Goal: Information Seeking & Learning: Learn about a topic

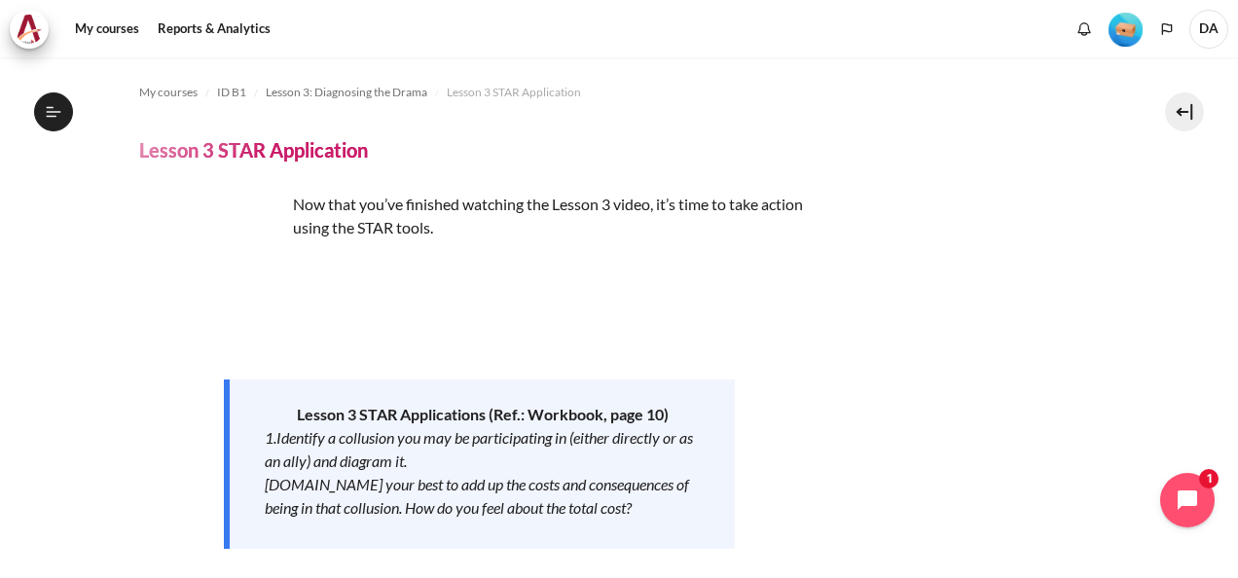
scroll to position [243, 0]
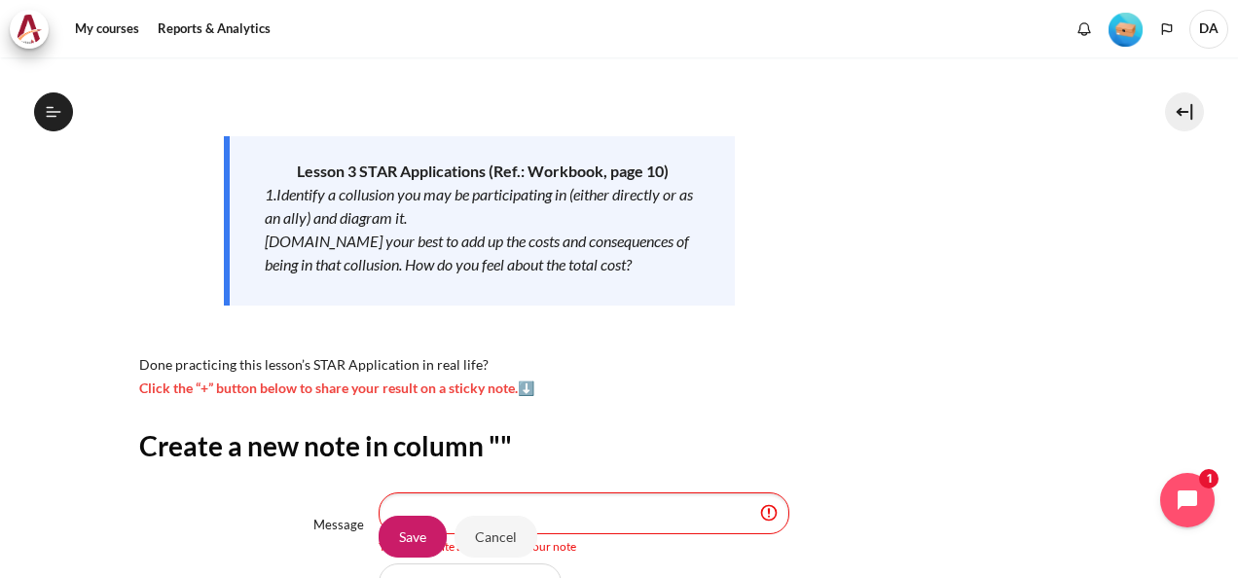
click at [670, 399] on div "My courses ID B1 Lesson 3: Diagnosing the Drama Lesson 3 STAR Application Lesso…" at bounding box center [619, 249] width 961 height 871
click at [648, 513] on input "Message" at bounding box center [584, 513] width 411 height 41
click at [585, 510] on input "Message" at bounding box center [584, 513] width 411 height 41
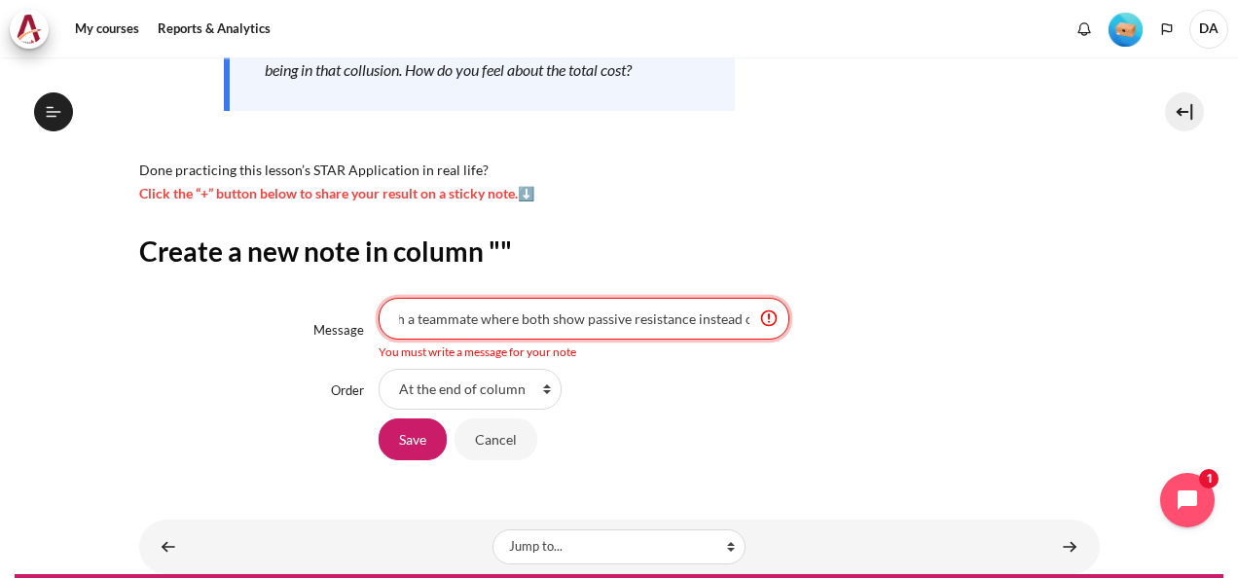
scroll to position [0, 228]
click at [749, 321] on input "I realized that I was in a collusion with a teammate where both show passive re…" at bounding box center [584, 318] width 411 height 41
click at [772, 321] on input "I realized that I was in a collusion with a teammate where both show passive re…" at bounding box center [584, 318] width 411 height 41
drag, startPoint x: 510, startPoint y: 315, endPoint x: 815, endPoint y: 324, distance: 304.8
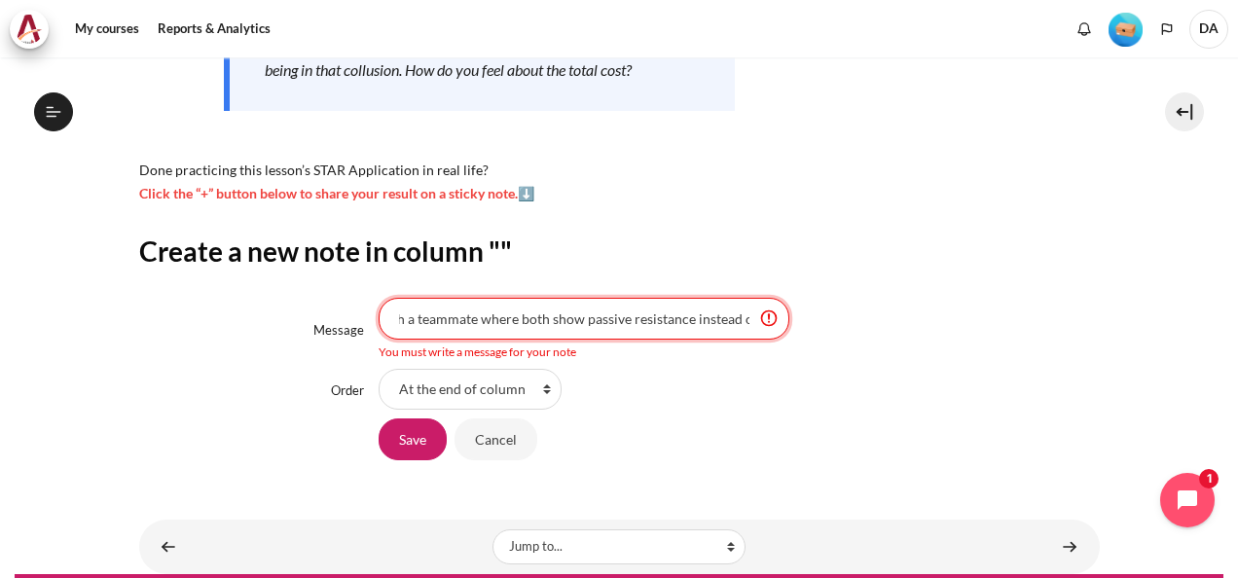
click at [815, 324] on div "I realized that I was in a collusion with a teammate where both show passive re…" at bounding box center [739, 329] width 720 height 62
click at [481, 321] on input "I realized that in a team we both" at bounding box center [584, 318] width 411 height 41
click at [595, 319] on input "I realized that as a team we both" at bounding box center [584, 318] width 411 height 41
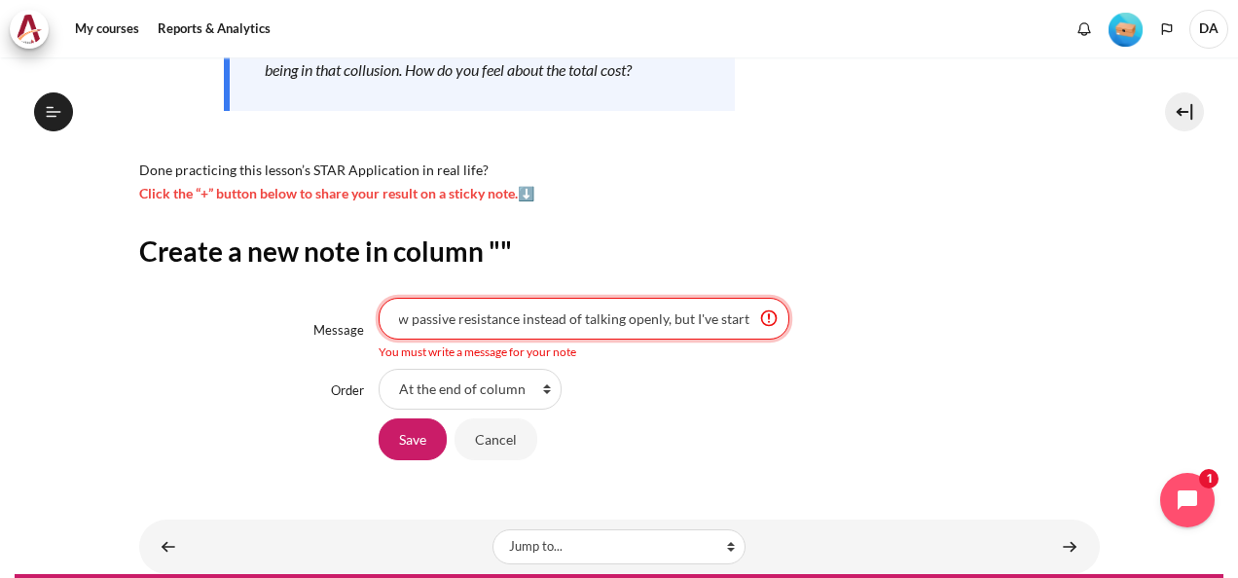
drag, startPoint x: 686, startPoint y: 319, endPoint x: 666, endPoint y: 319, distance: 20.4
click at [666, 319] on input "I realized that as a team we both show passive resistance instead of talking op…" at bounding box center [584, 318] width 411 height 41
drag, startPoint x: 673, startPoint y: 318, endPoint x: 531, endPoint y: 321, distance: 142.1
click at [531, 321] on input "I realized that as a team we both show passive resistance instead of talking op…" at bounding box center [584, 318] width 411 height 41
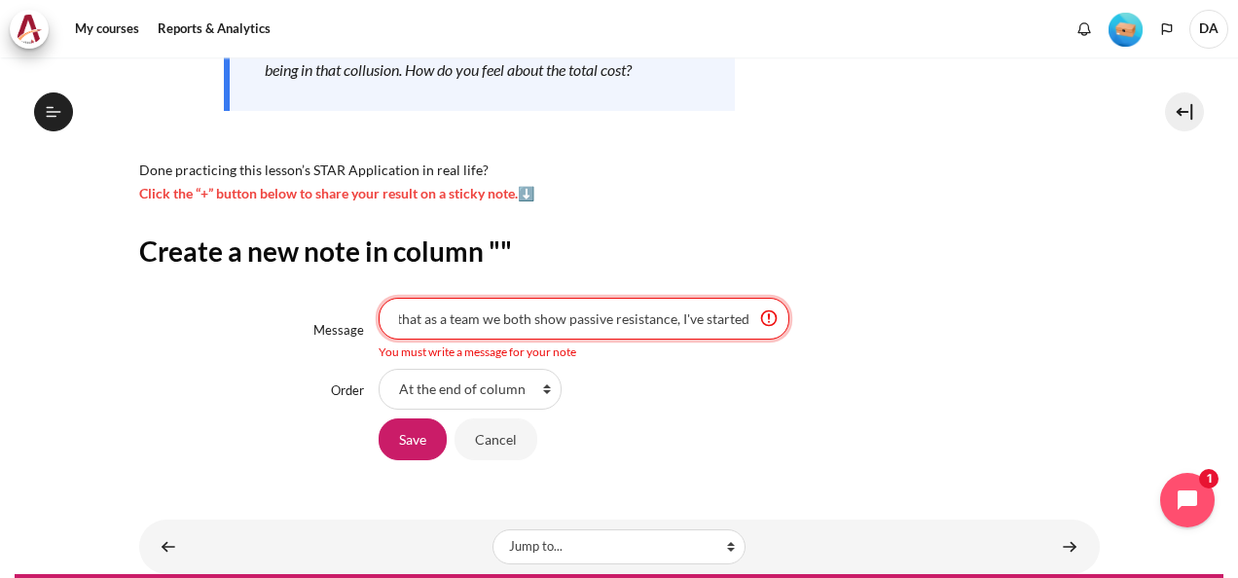
scroll to position [0, 57]
click at [751, 322] on input "I realized that as a team we both show passive resistance, I've started" at bounding box center [584, 318] width 411 height 41
click at [430, 316] on input "I realized that as a team we both show passive resistance, I've started by talk…" at bounding box center [584, 318] width 411 height 41
click at [740, 321] on input "I realized that as a team we both show passive resistance, I've started by talk…" at bounding box center [584, 318] width 411 height 41
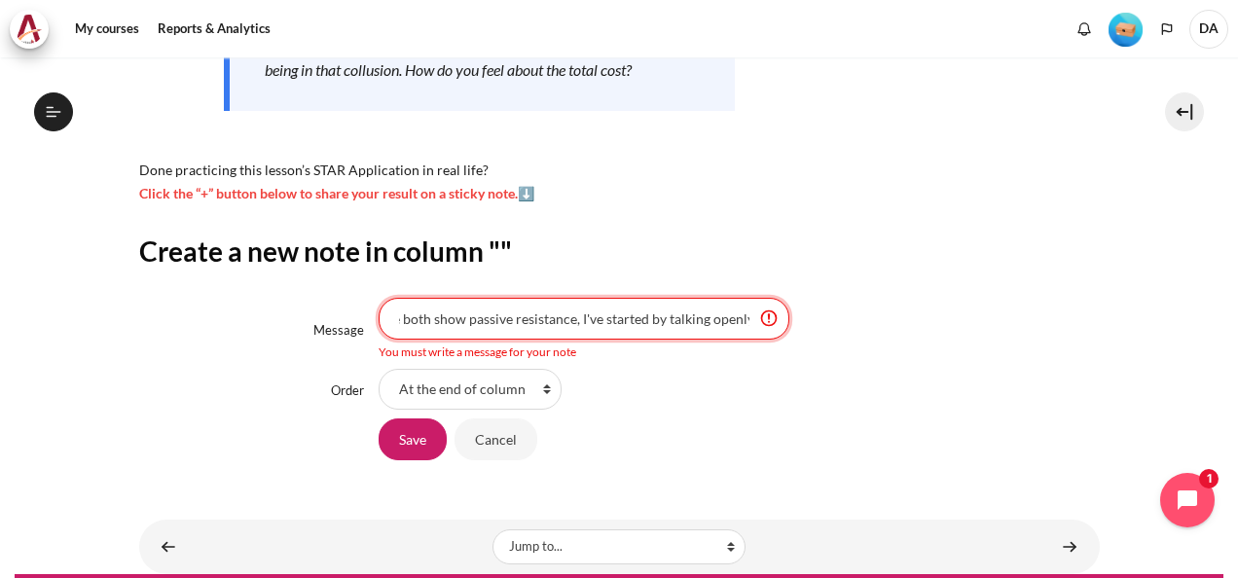
click at [748, 321] on input "I realized that as a team we both show passive resistance, I've started by talk…" at bounding box center [584, 318] width 411 height 41
click at [707, 321] on input "I realized that as a team we both show passive resistance, I've started by talk…" at bounding box center [584, 318] width 411 height 41
click at [627, 323] on input "I realized that as a team we both show passive resistance, I've started by talk…" at bounding box center [584, 318] width 411 height 41
click at [653, 317] on input "I realized that as a team we both show passive resistance, I've started by talk…" at bounding box center [584, 318] width 411 height 41
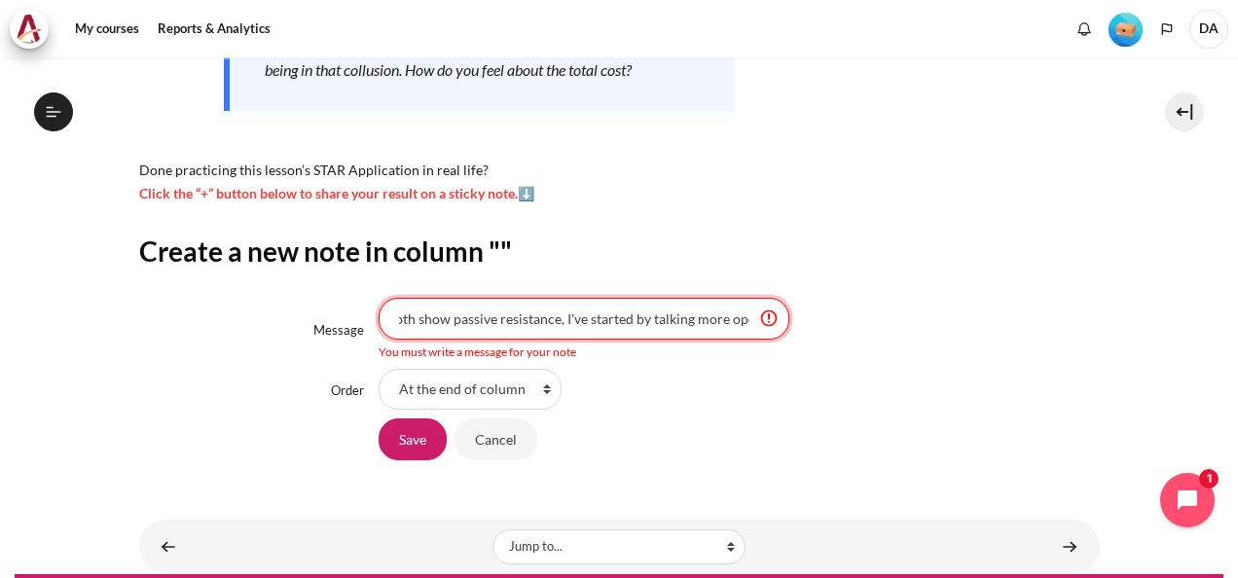
scroll to position [0, 195]
click at [541, 323] on input "I realized that as a team we both show passive resistance, I've started by talk…" at bounding box center [584, 318] width 411 height 41
drag, startPoint x: 730, startPoint y: 319, endPoint x: 672, endPoint y: 319, distance: 58.4
click at [672, 319] on input "I realized that as a team we both show passive resistance, I've started by talk…" at bounding box center [584, 318] width 411 height 41
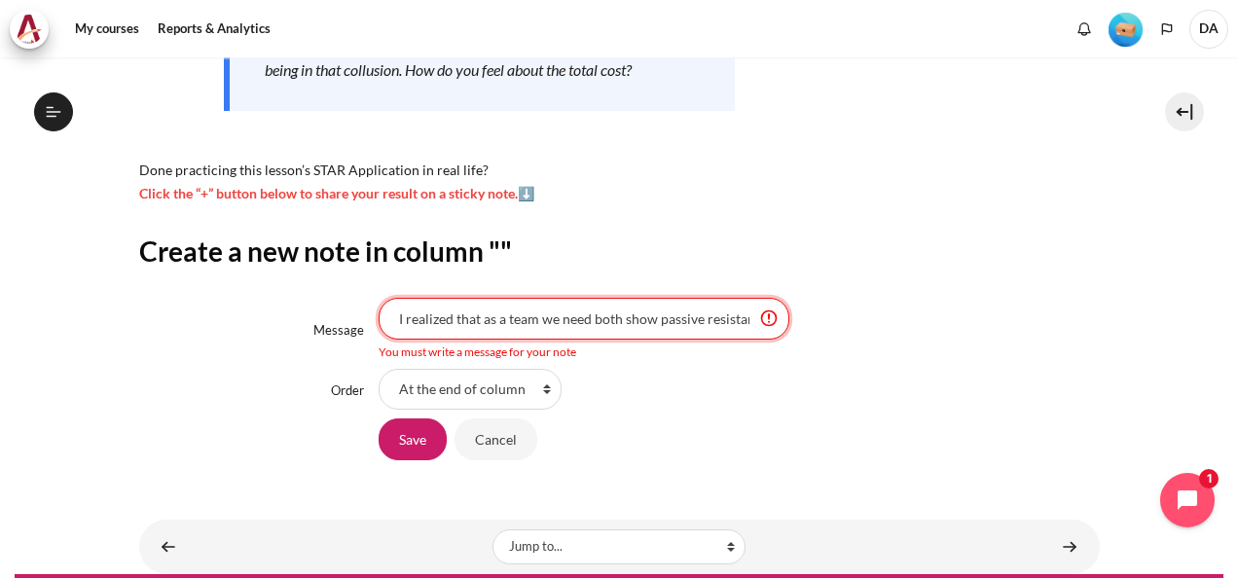
drag, startPoint x: 539, startPoint y: 320, endPoint x: 553, endPoint y: 320, distance: 13.6
click at [553, 320] on input "I realized that as a team we need both show passive resistance, I've started by…" at bounding box center [584, 318] width 411 height 41
click at [580, 320] on input "I realized that as a team I need both show passive resistance, I've started by …" at bounding box center [584, 318] width 411 height 41
drag, startPoint x: 586, startPoint y: 322, endPoint x: 1158, endPoint y: 325, distance: 572.4
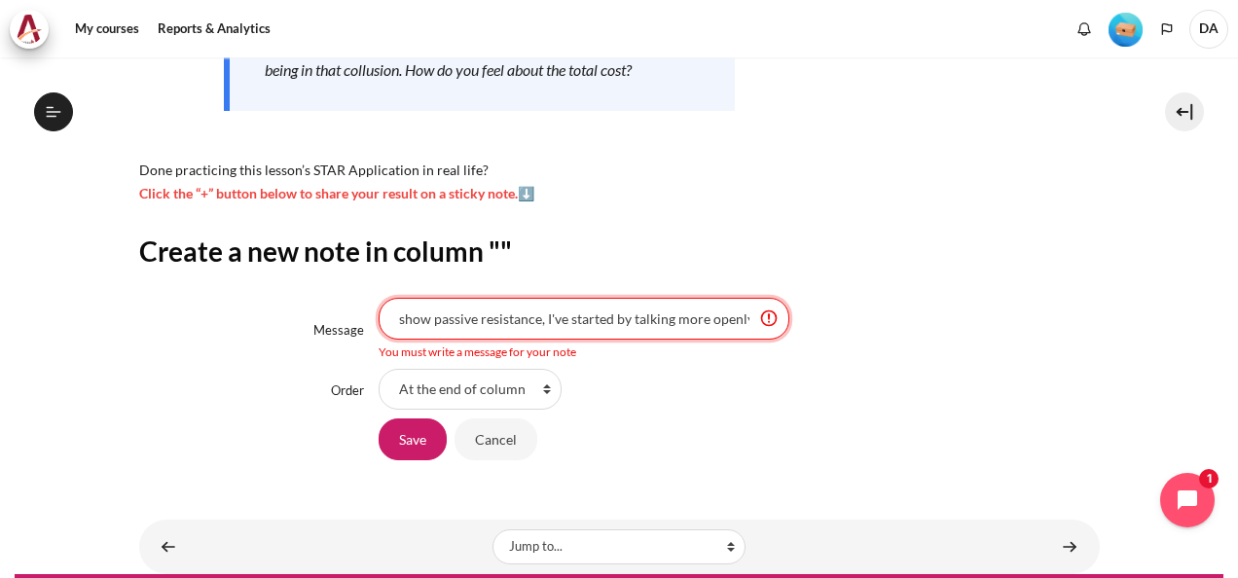
click at [1158, 325] on section "My courses ID B1 Lesson 3: Diagnosing the Drama Lesson 3 STAR Application Lesso…" at bounding box center [619, 96] width 1209 height 955
click at [730, 322] on input "I realized that as a team I need to be more open and clearer instead of show" at bounding box center [584, 318] width 411 height 41
click at [743, 327] on input "I realized that as a team I need to be more open and clearer instead of show" at bounding box center [584, 318] width 411 height 41
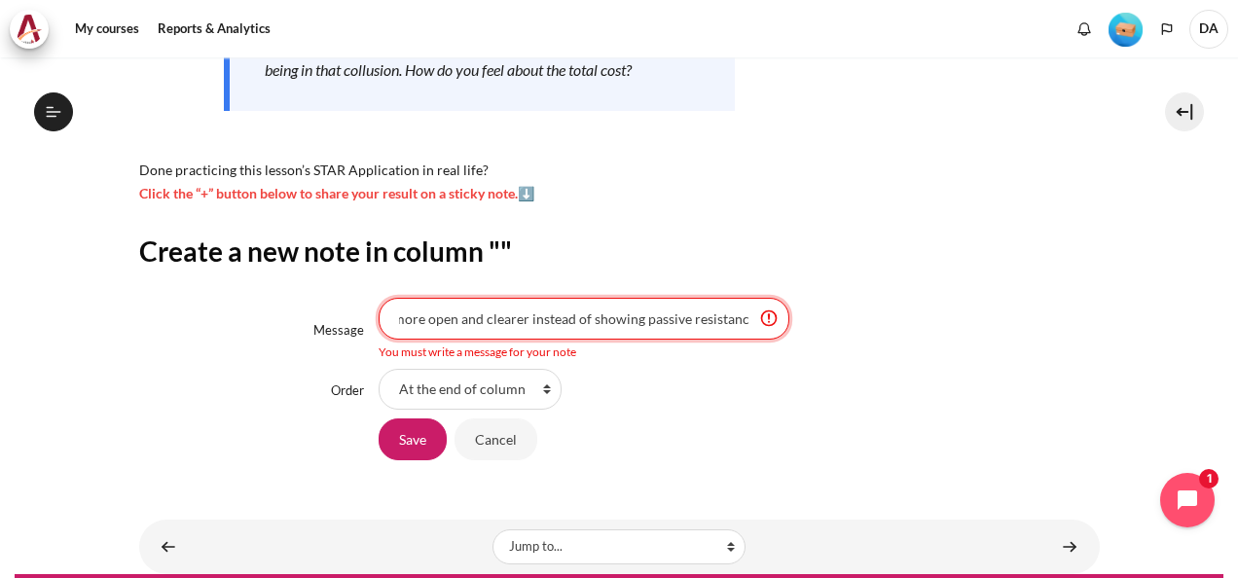
click at [705, 317] on input "I realized that as a team I need to be more open and clearer instead of showing…" at bounding box center [584, 318] width 411 height 41
drag, startPoint x: 539, startPoint y: 319, endPoint x: 644, endPoint y: 319, distance: 105.1
click at [644, 319] on input "I realized that as a team I need to be more open and clearer instead of showing…" at bounding box center [584, 318] width 411 height 41
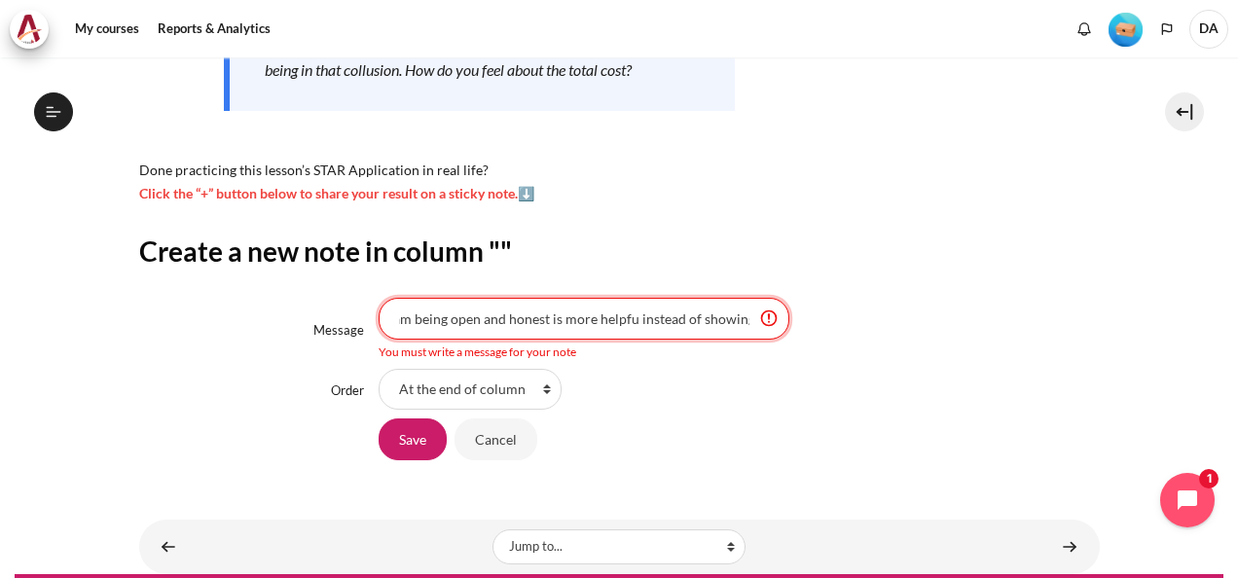
drag, startPoint x: 500, startPoint y: 320, endPoint x: 479, endPoint y: 320, distance: 21.4
click at [479, 320] on input "I realized that as a team being open and honest is more helpfu instead of showi…" at bounding box center [584, 318] width 411 height 41
click at [410, 320] on input "I realized that as a team being open and honest is more helpfu instead of showi…" at bounding box center [584, 318] width 411 height 41
drag, startPoint x: 478, startPoint y: 320, endPoint x: 452, endPoint y: 321, distance: 26.3
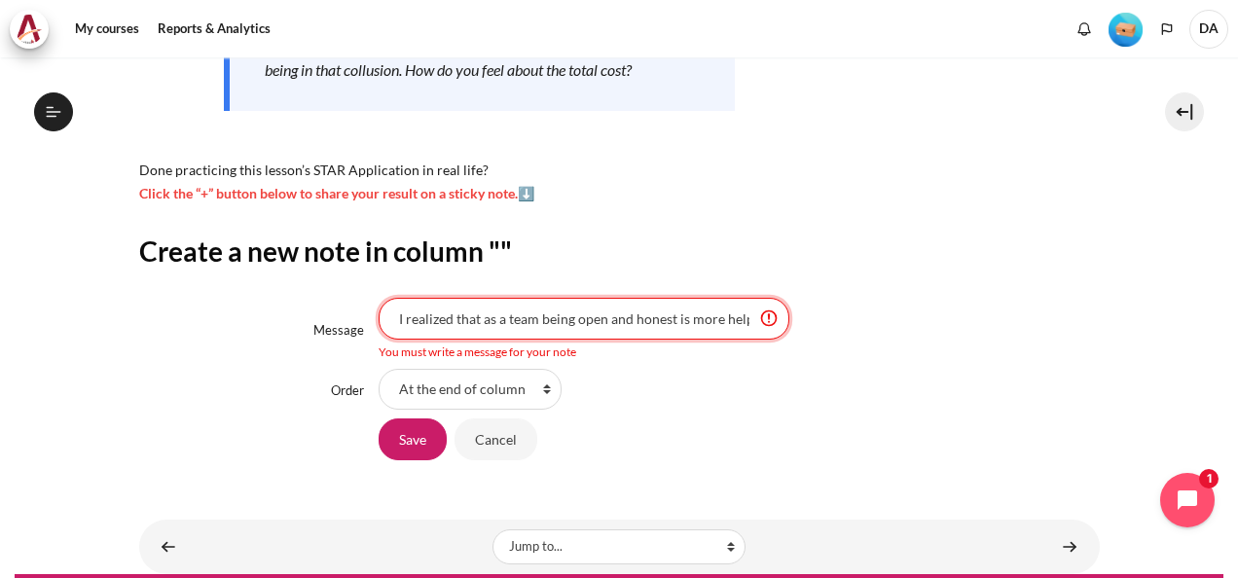
click at [452, 321] on input "I realized that as a team being open and honest is more helpfu instead of showi…" at bounding box center [584, 318] width 411 height 41
click at [456, 320] on input "I realized, as a team being open and honest is more helpful instead of showing …" at bounding box center [584, 318] width 411 height 41
drag, startPoint x: 535, startPoint y: 316, endPoint x: 479, endPoint y: 316, distance: 56.5
click at [479, 316] on input "I realized thatas a team being open and honest is more helpful instead of showi…" at bounding box center [584, 318] width 411 height 41
click at [573, 269] on div "Create a new note in column "" Message I realized that being open and honest is…" at bounding box center [619, 348] width 961 height 228
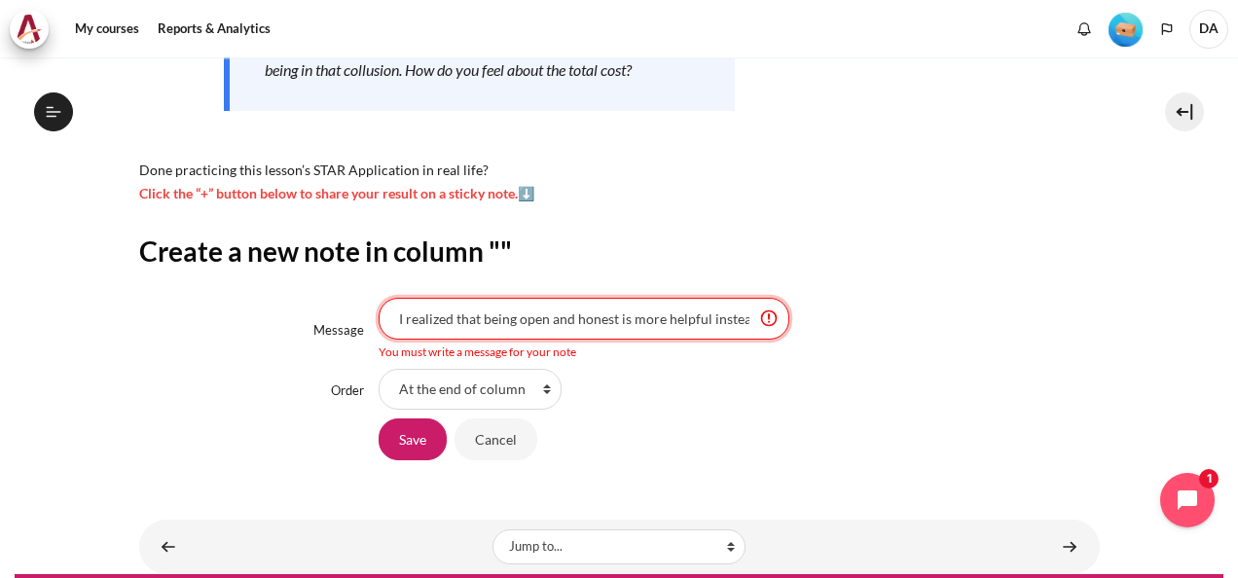
click at [608, 322] on input "I realized that being open and honest is more helpful instead of showing passiv…" at bounding box center [584, 318] width 411 height 41
drag, startPoint x: 613, startPoint y: 321, endPoint x: 549, endPoint y: 317, distance: 64.4
click at [549, 317] on input "I realized that being open and honest is more helpful instead of showing passiv…" at bounding box center [584, 318] width 411 height 41
click at [395, 318] on input "I realized that being open is more helpful instead of showing passive resistance" at bounding box center [584, 318] width 411 height 41
click at [481, 323] on input "I realized that, as a team, being open is more helpful instead of showing passi…" at bounding box center [584, 318] width 411 height 41
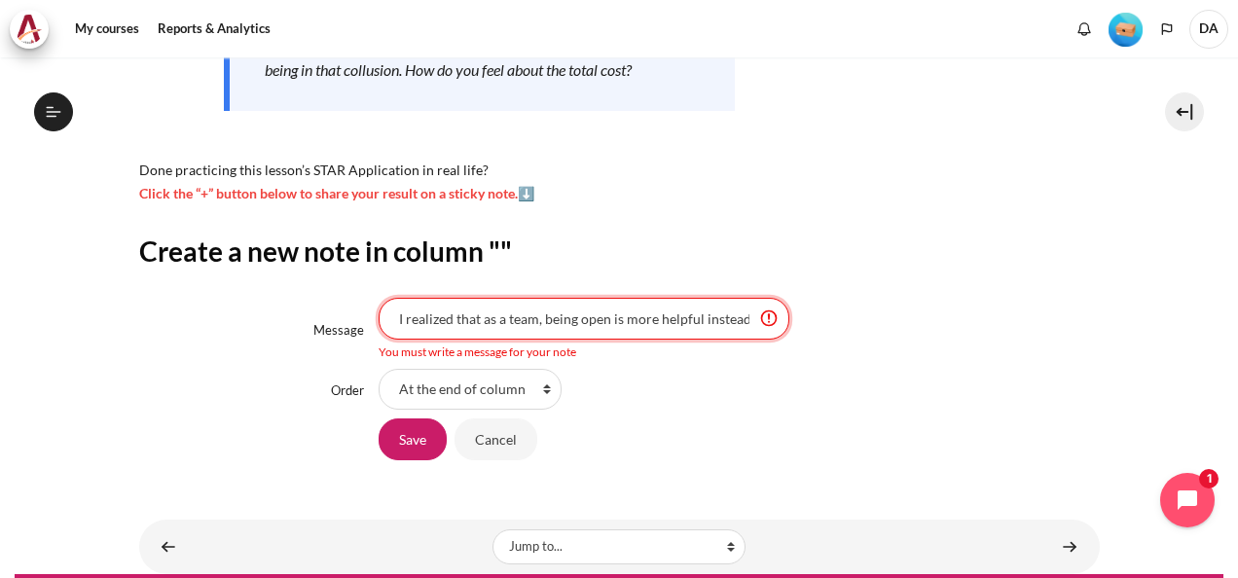
click at [669, 311] on input "I realized that as a team, being open is more helpful instead of showing passiv…" at bounding box center [584, 318] width 411 height 41
click at [408, 319] on input "I realized that as a team, being open is more helpful instead of showing passiv…" at bounding box center [584, 318] width 411 height 41
drag, startPoint x: 541, startPoint y: 321, endPoint x: 607, endPoint y: 319, distance: 66.2
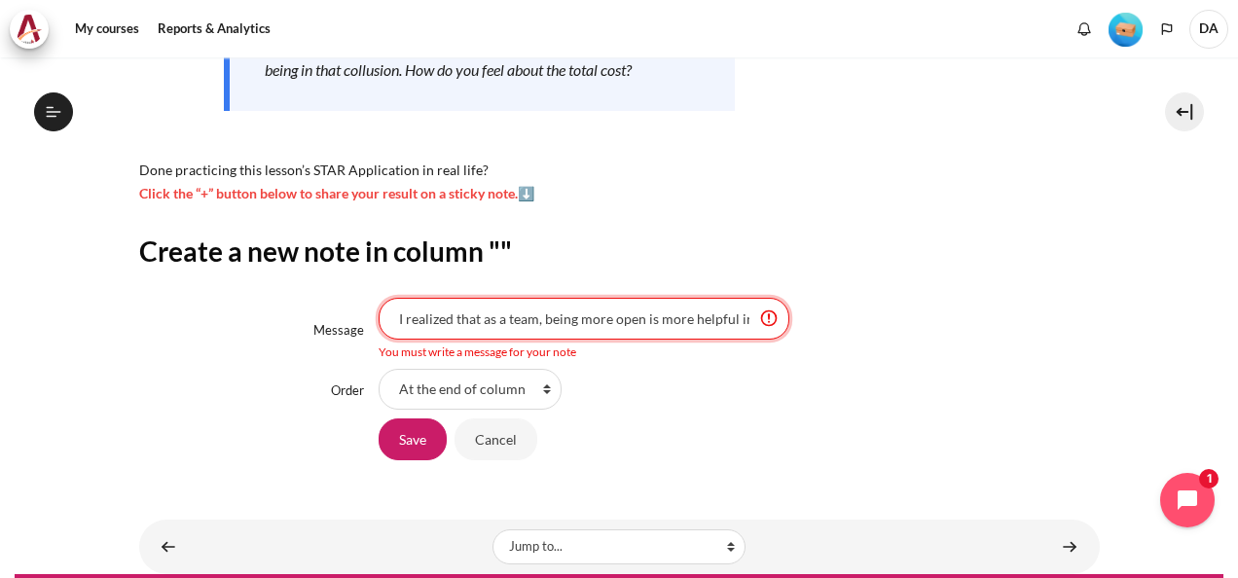
click at [607, 319] on input "I realized that as a team, being more open is more helpful instead of showing p…" at bounding box center [584, 318] width 411 height 41
drag, startPoint x: 657, startPoint y: 319, endPoint x: 635, endPoint y: 321, distance: 22.5
click at [635, 321] on input "I realized that as a team, I need to be m open is more helpful instead of showi…" at bounding box center [584, 318] width 411 height 41
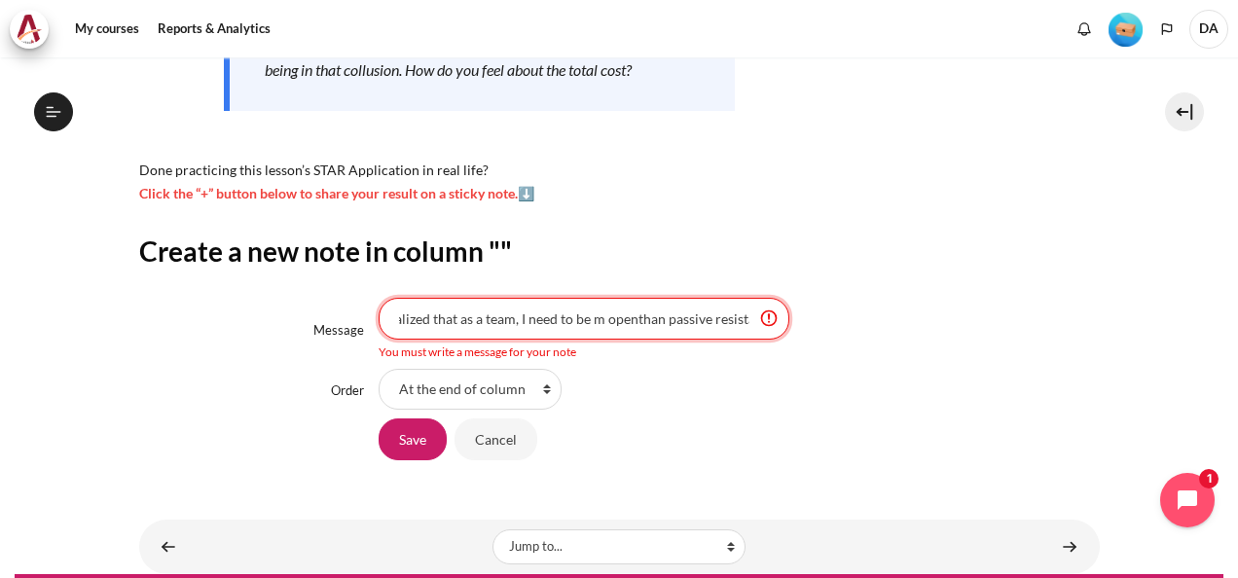
click at [601, 317] on input "I realized that as a team, I need to be m openthan passive resistance" at bounding box center [584, 318] width 411 height 41
click at [459, 321] on input "I realized that as a team, we need to be more open than showing passive resista…" at bounding box center [584, 318] width 411 height 41
type input "I realized that as a team, we need to be more open than showing passive resista…"
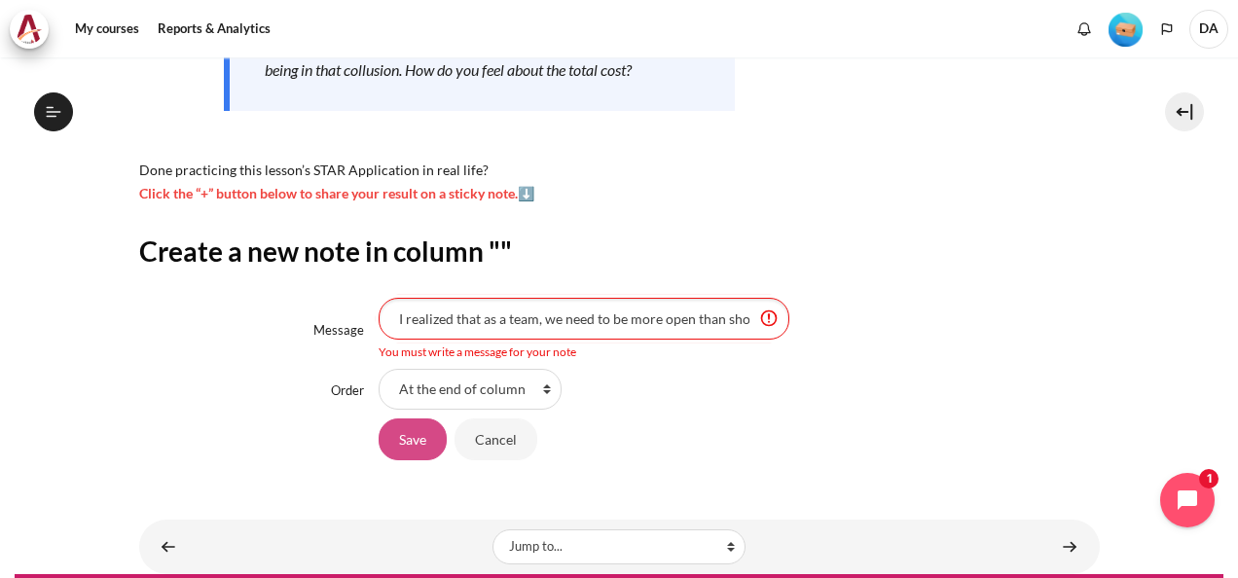
click at [424, 434] on input "Save" at bounding box center [413, 439] width 68 height 41
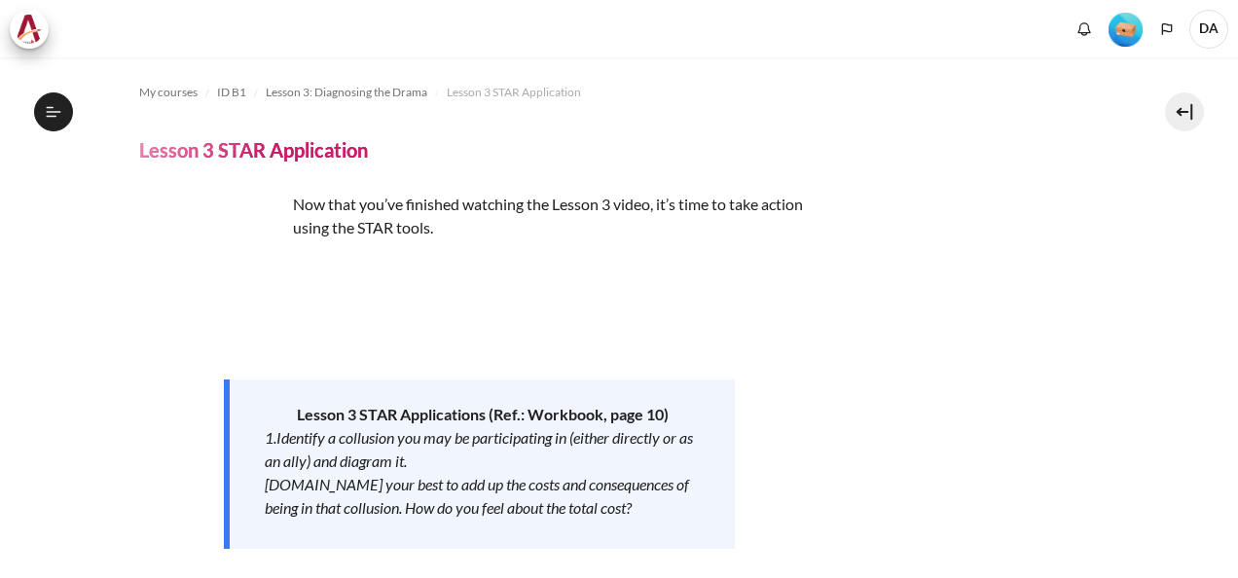
scroll to position [70, 0]
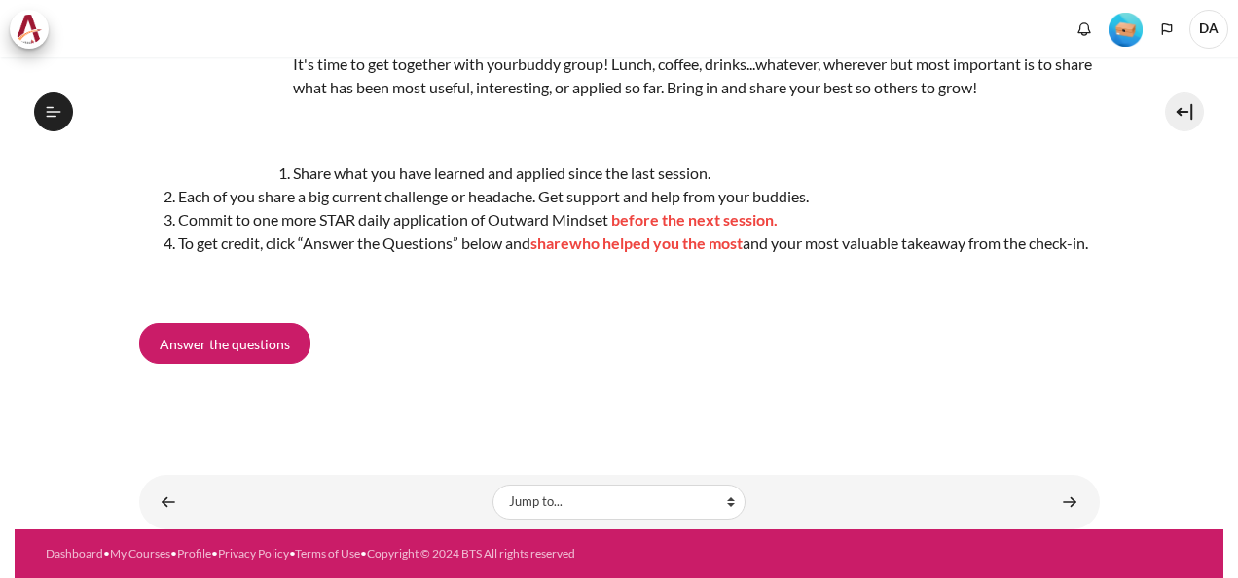
scroll to position [120, 0]
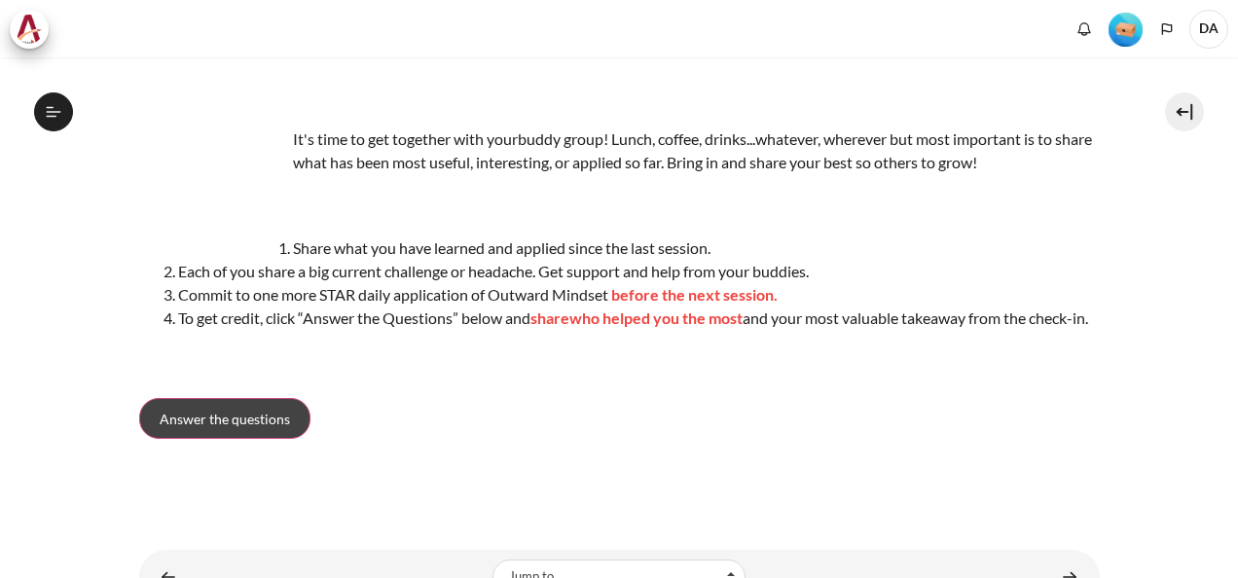
click at [270, 425] on link "Answer the questions" at bounding box center [224, 418] width 171 height 41
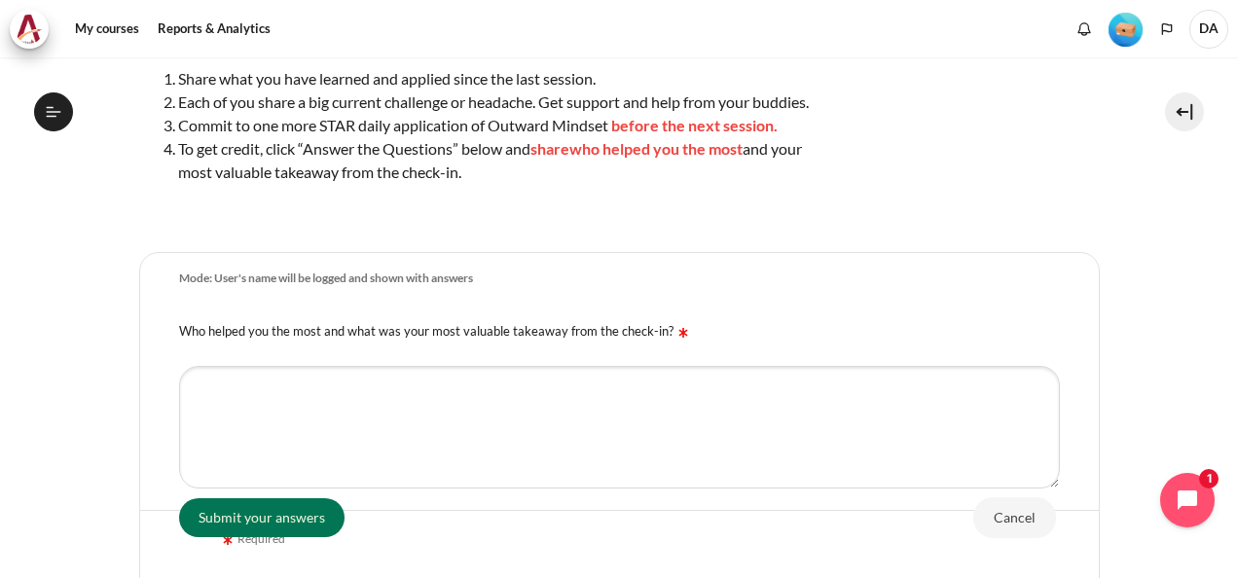
scroll to position [563, 0]
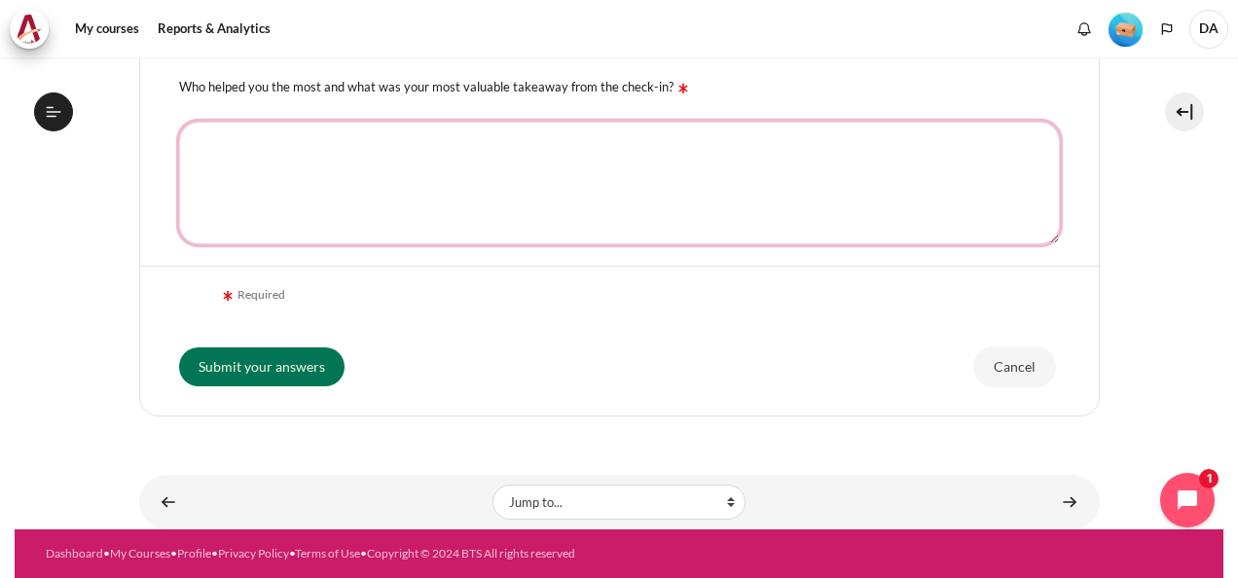
click at [599, 158] on textarea "Who helped you the most and what was your most valuable takeaway from the check…" at bounding box center [619, 183] width 881 height 123
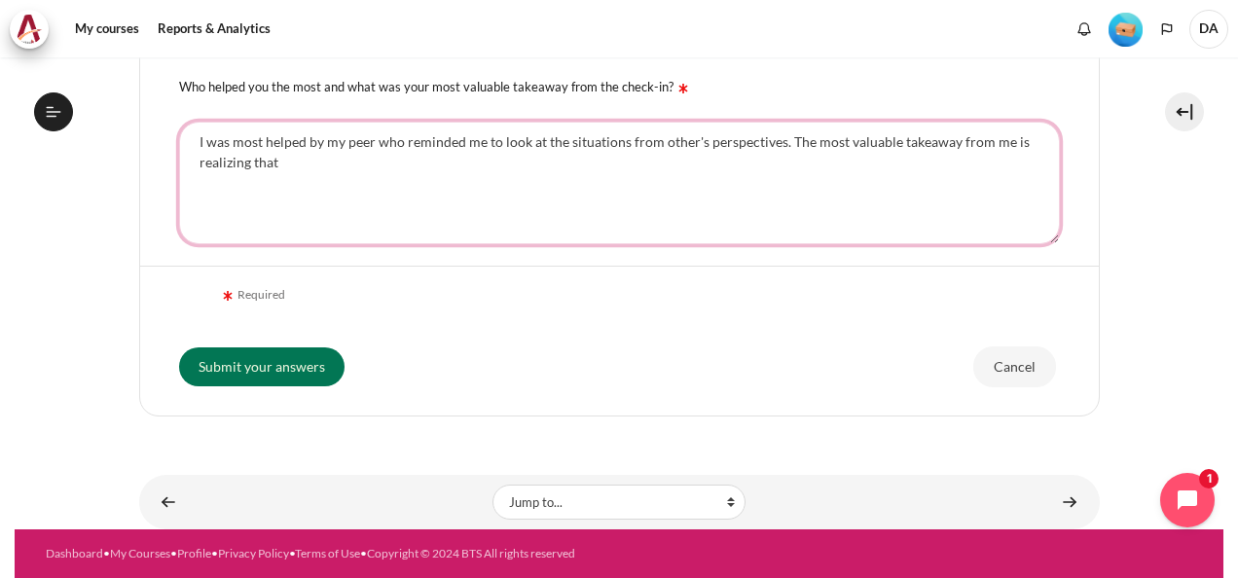
drag, startPoint x: 923, startPoint y: 144, endPoint x: 520, endPoint y: 210, distance: 408.4
click at [520, 210] on textarea "I was most helped by my peer who reminded me to look at the situations from oth…" at bounding box center [619, 183] width 881 height 123
click at [958, 142] on textarea "I was most helped by my peer who reminded me to look at the situations from oth…" at bounding box center [619, 183] width 881 height 123
click at [541, 168] on textarea "I was most helped by my peer who reminded me to look at the situations from oth…" at bounding box center [619, 183] width 881 height 123
drag, startPoint x: 292, startPoint y: 164, endPoint x: 199, endPoint y: 164, distance: 93.4
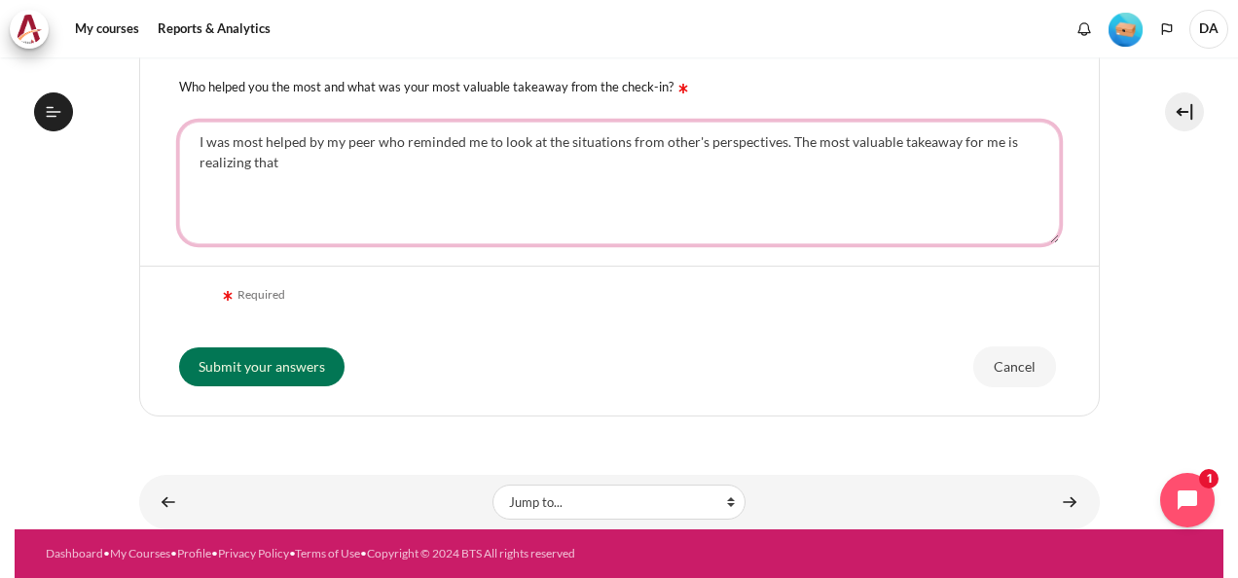
click at [199, 164] on textarea "I was most helped by my peer who reminded me to look at the situations from oth…" at bounding box center [619, 183] width 881 height 123
click at [419, 162] on textarea "I was most helped by my peer who reminded me to look at the situations from oth…" at bounding box center [619, 183] width 881 height 123
drag, startPoint x: 382, startPoint y: 165, endPoint x: 318, endPoint y: 164, distance: 63.3
click at [318, 164] on textarea "I was most helped by my peer who reminded me to look at the situations from oth…" at bounding box center [619, 183] width 881 height 123
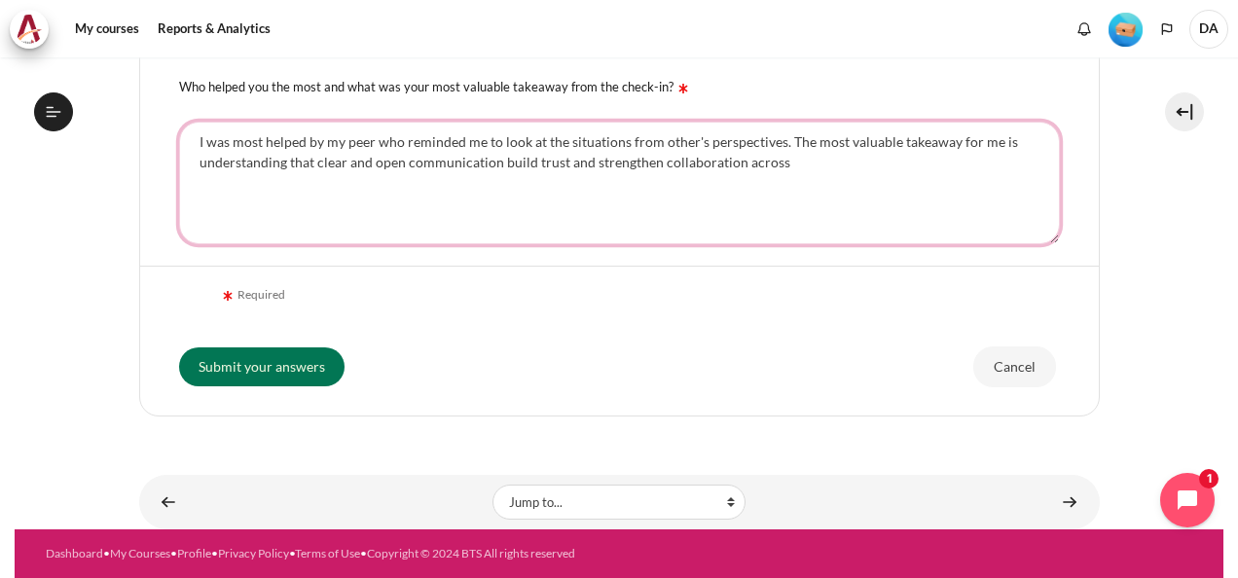
click at [787, 160] on textarea "I was most helped by my peer who reminded me to look at the situations from oth…" at bounding box center [619, 183] width 881 height 123
drag, startPoint x: 816, startPoint y: 157, endPoint x: 786, endPoint y: 136, distance: 36.4
click at [786, 136] on textarea "I was most helped by my peer who reminded me to look at the situations from oth…" at bounding box center [619, 183] width 881 height 123
click at [840, 155] on textarea "I was most helped by my peer who reminded me to look at the situations from oth…" at bounding box center [619, 183] width 881 height 123
drag, startPoint x: 838, startPoint y: 144, endPoint x: 807, endPoint y: 144, distance: 31.1
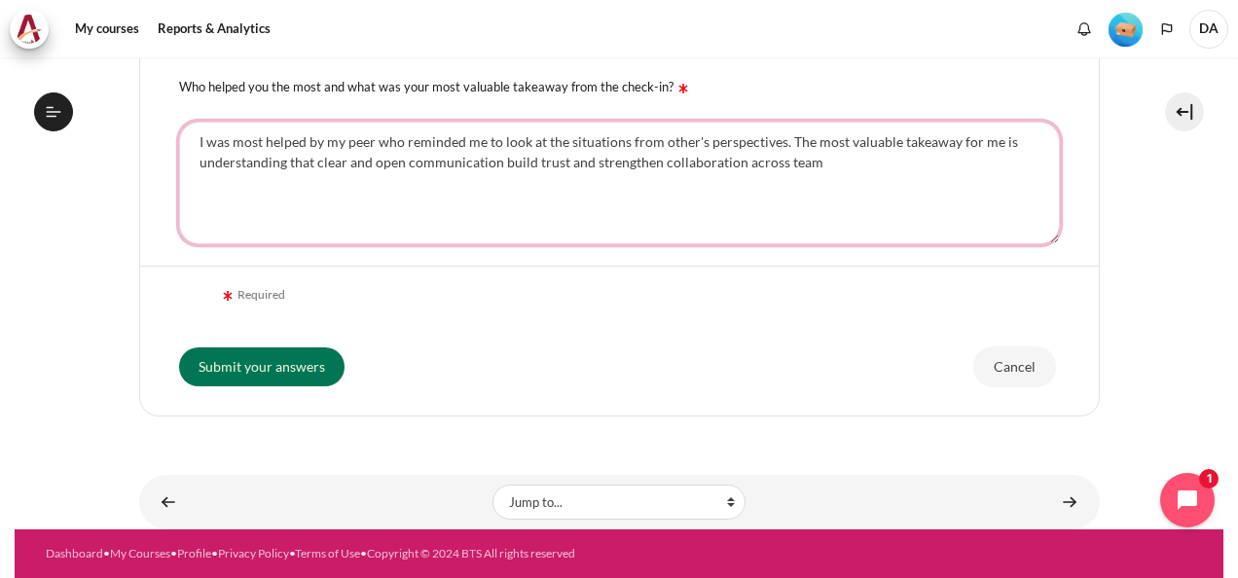
click at [807, 144] on textarea "I was most helped by my peer who reminded me to look at the situations from oth…" at bounding box center [619, 183] width 881 height 123
click at [843, 159] on textarea "I was most helped by my peer who reminded me to look at the situations from oth…" at bounding box center [619, 183] width 881 height 123
drag, startPoint x: 971, startPoint y: 166, endPoint x: 785, endPoint y: 145, distance: 188.1
click at [785, 145] on textarea "I was most helped by my peer who reminded me to look at the situations from oth…" at bounding box center [619, 183] width 881 height 123
click at [968, 177] on textarea "I was most helped by my peer who reminded me to look at the situations from oth…" at bounding box center [619, 183] width 881 height 123
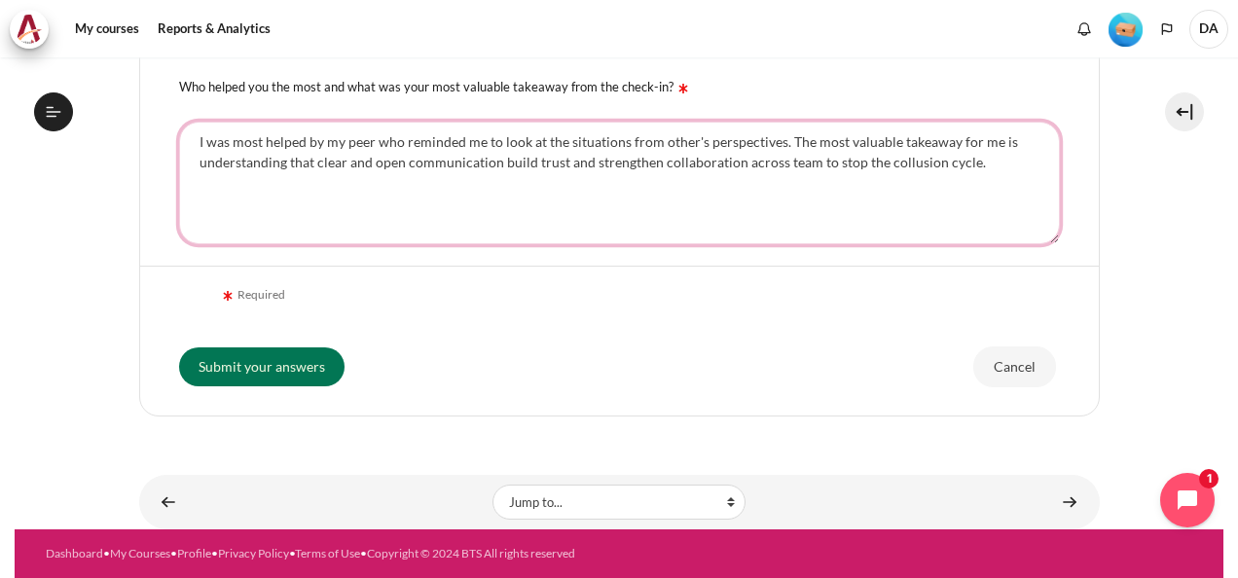
drag, startPoint x: 985, startPoint y: 165, endPoint x: 805, endPoint y: 166, distance: 180.1
click at [805, 166] on textarea "I was most helped by my peer who reminded me to look at the situations from oth…" at bounding box center [619, 183] width 881 height 123
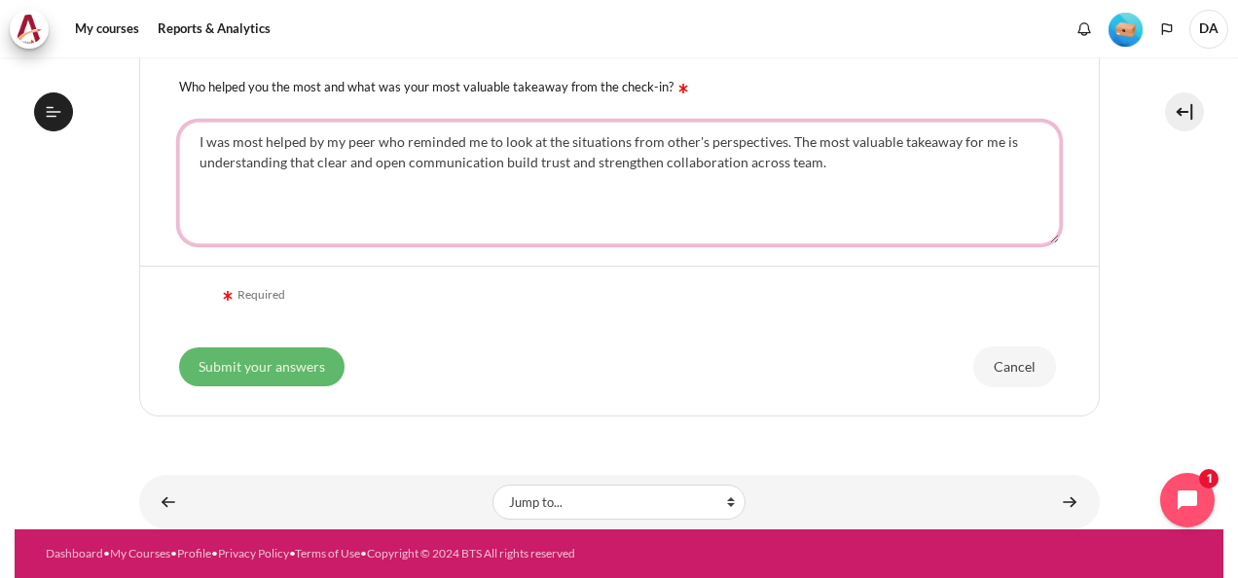
type textarea "I was most helped by my peer who reminded me to look at the situations from oth…"
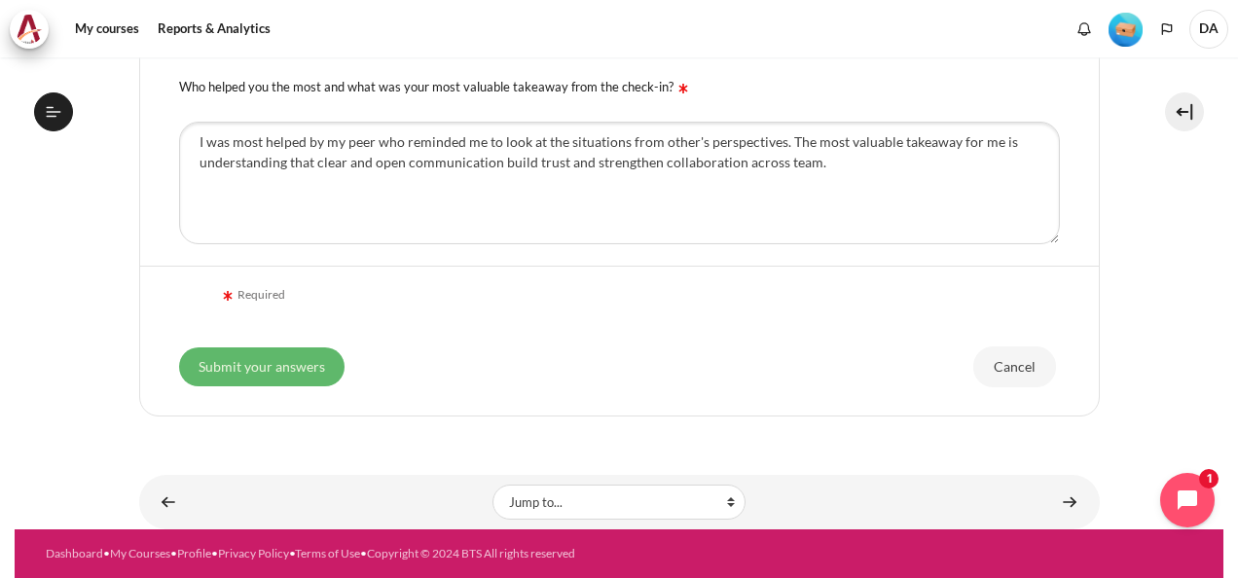
click at [285, 356] on input "Submit your answers" at bounding box center [261, 367] width 165 height 39
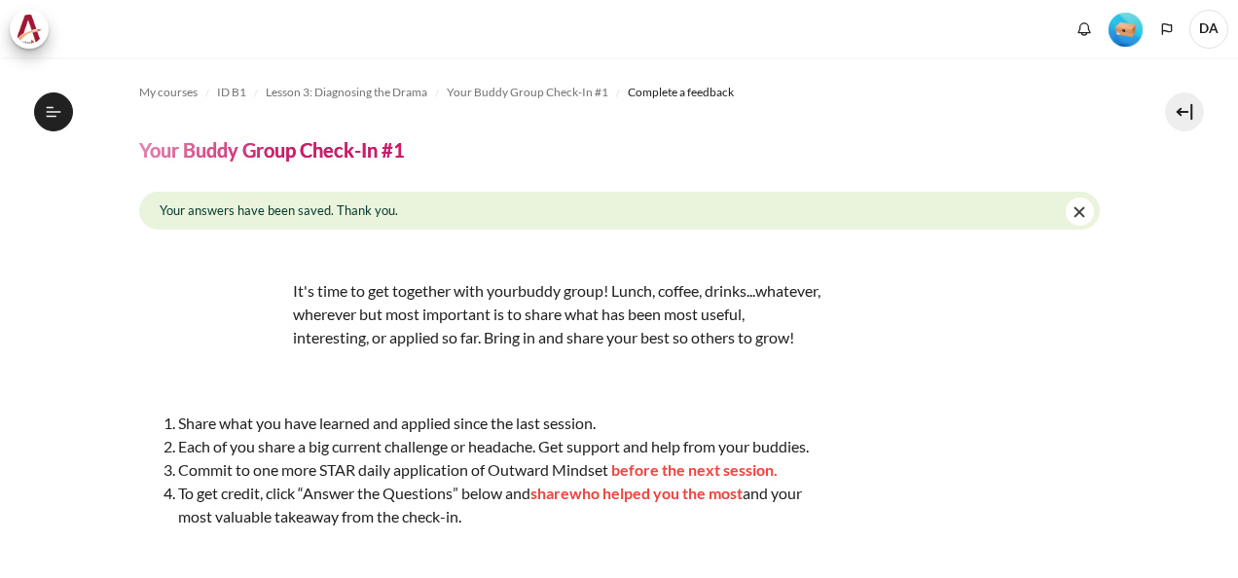
scroll to position [242, 0]
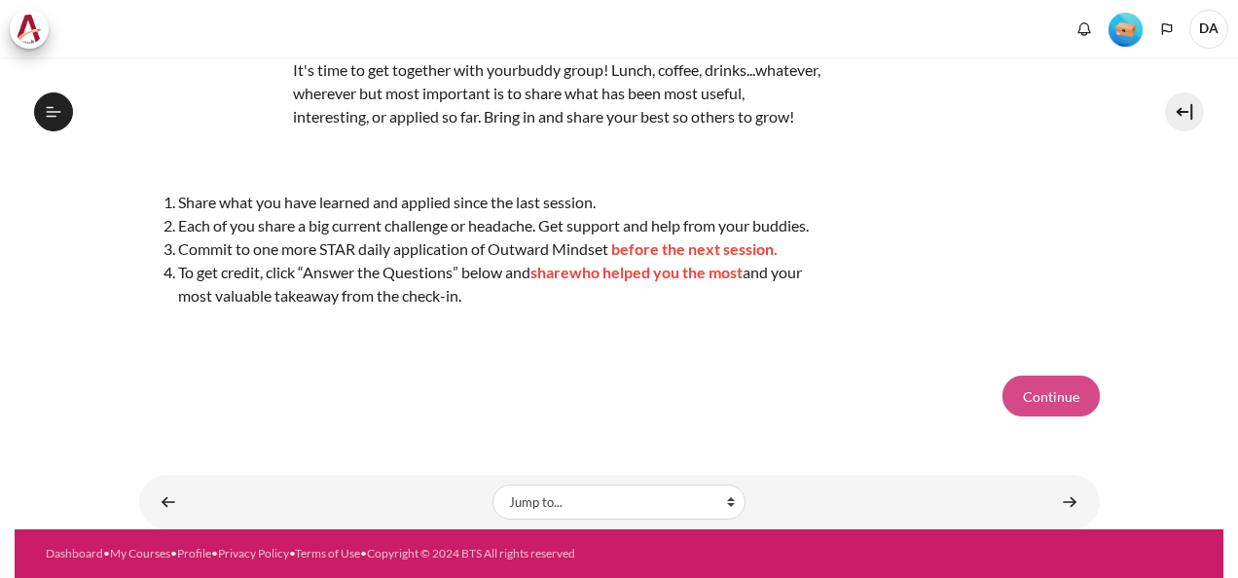
click at [1034, 389] on button "Continue" at bounding box center [1051, 396] width 97 height 41
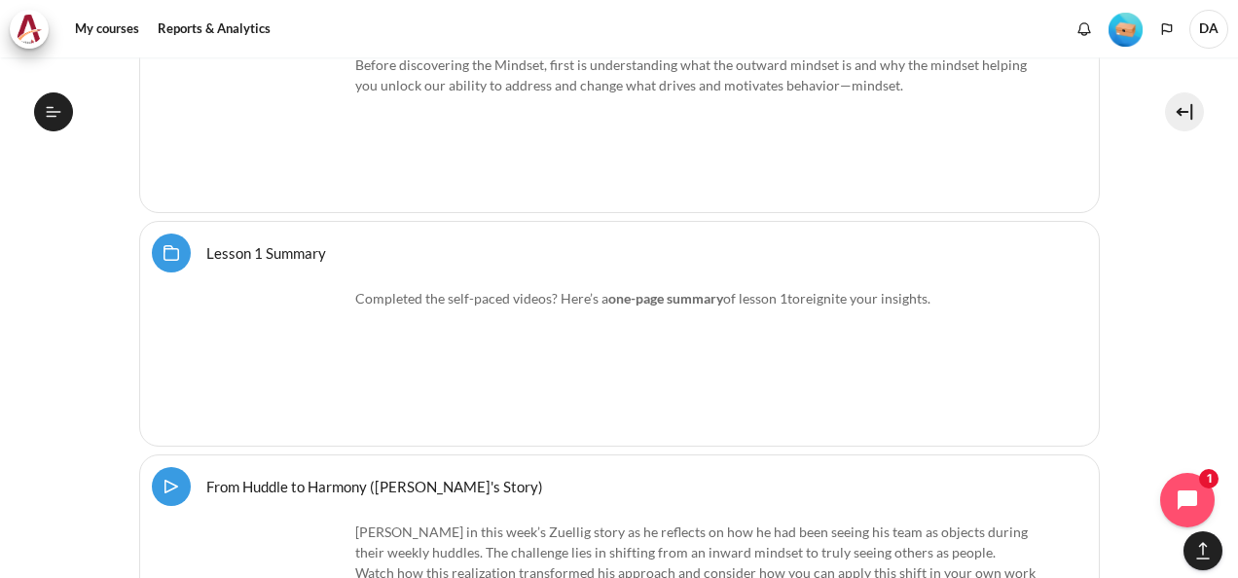
scroll to position [3115, 0]
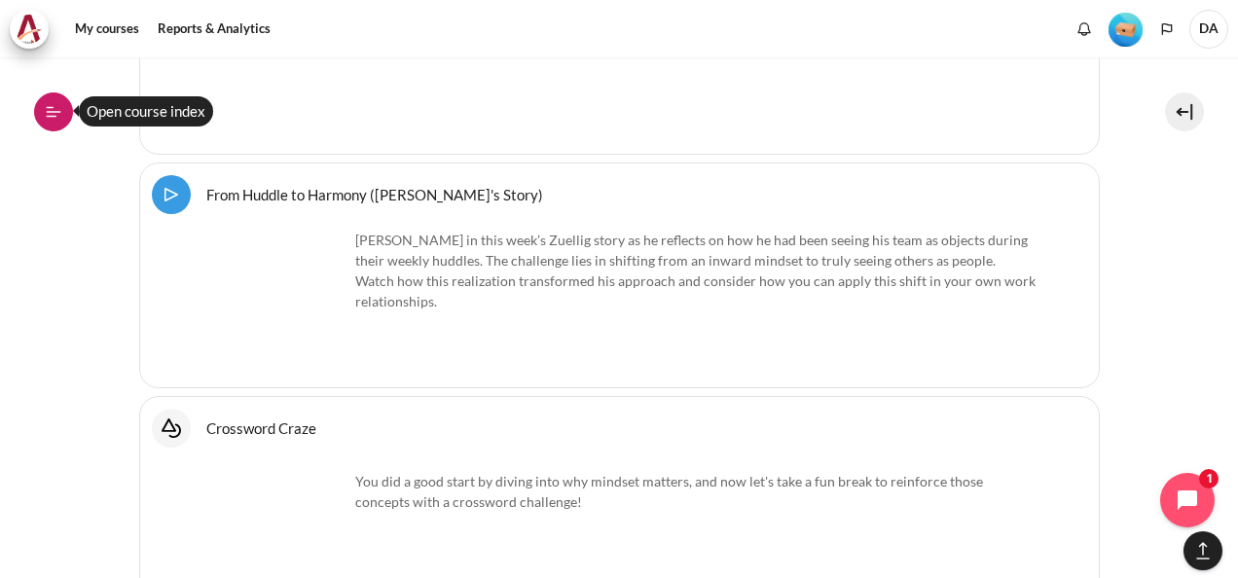
click at [47, 115] on icon at bounding box center [54, 112] width 18 height 18
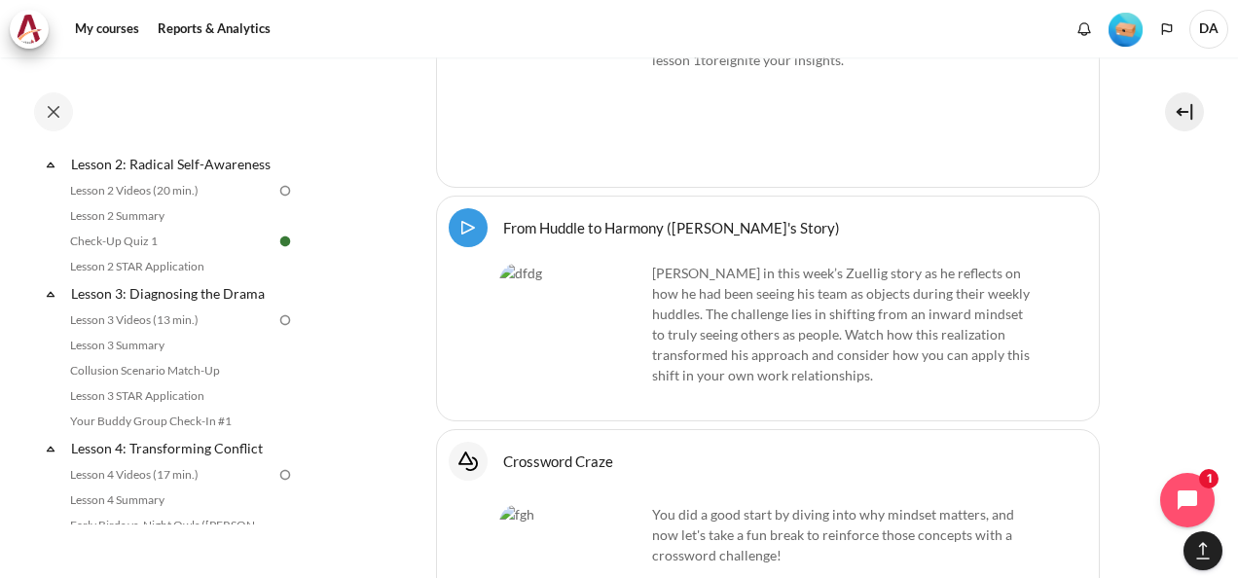
scroll to position [541, 0]
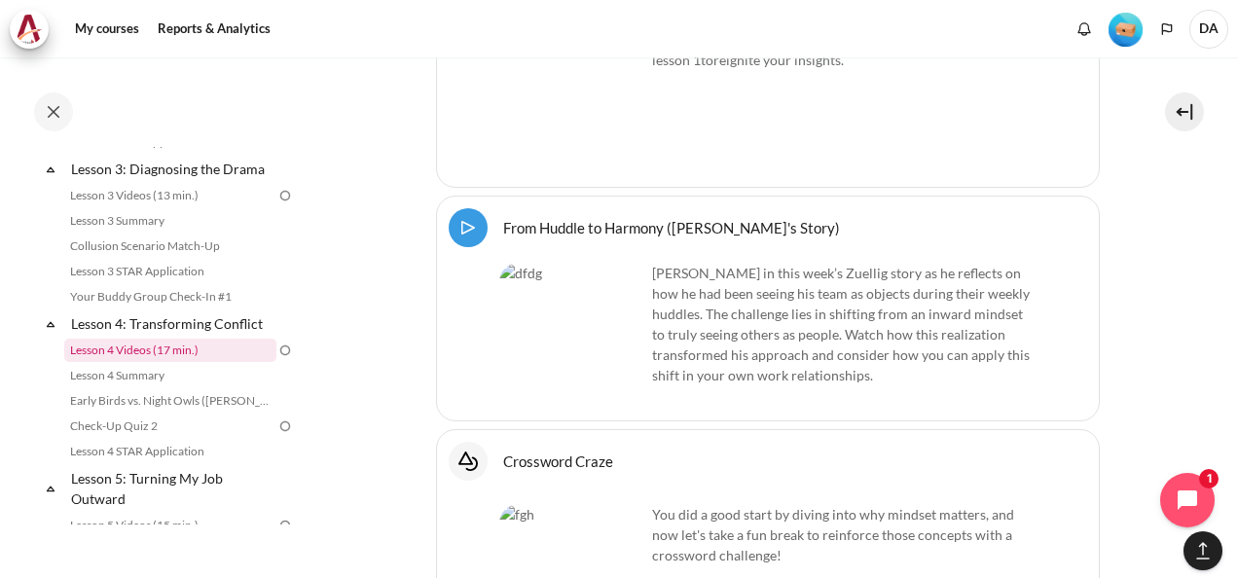
click at [174, 362] on link "Lesson 4 Videos (17 min.)" at bounding box center [170, 350] width 212 height 23
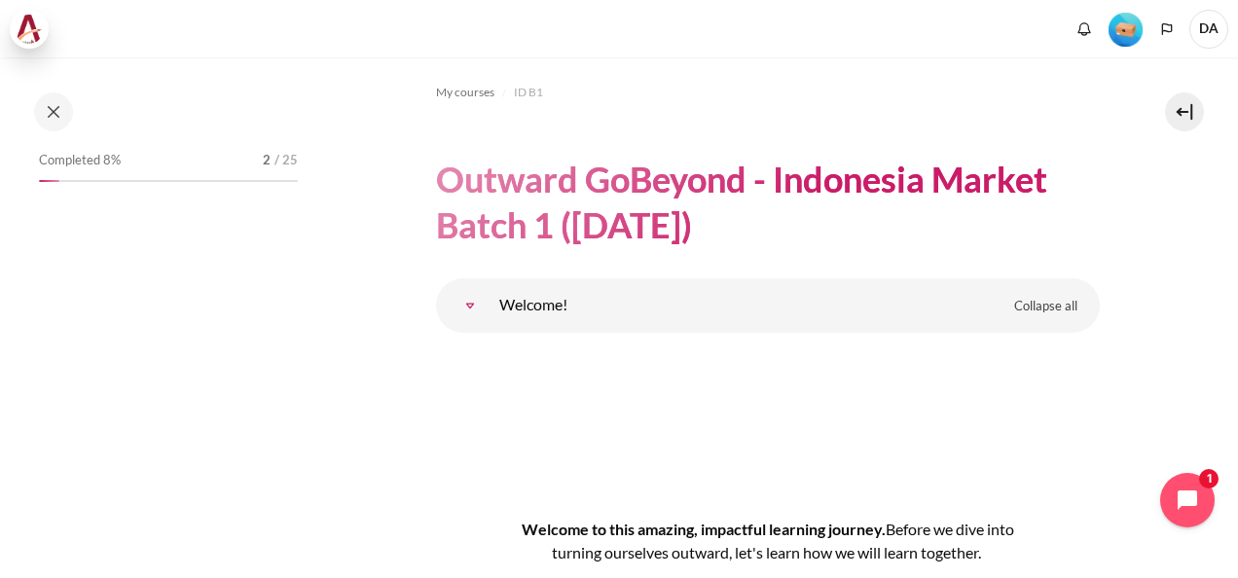
click at [35, 24] on img at bounding box center [29, 29] width 27 height 29
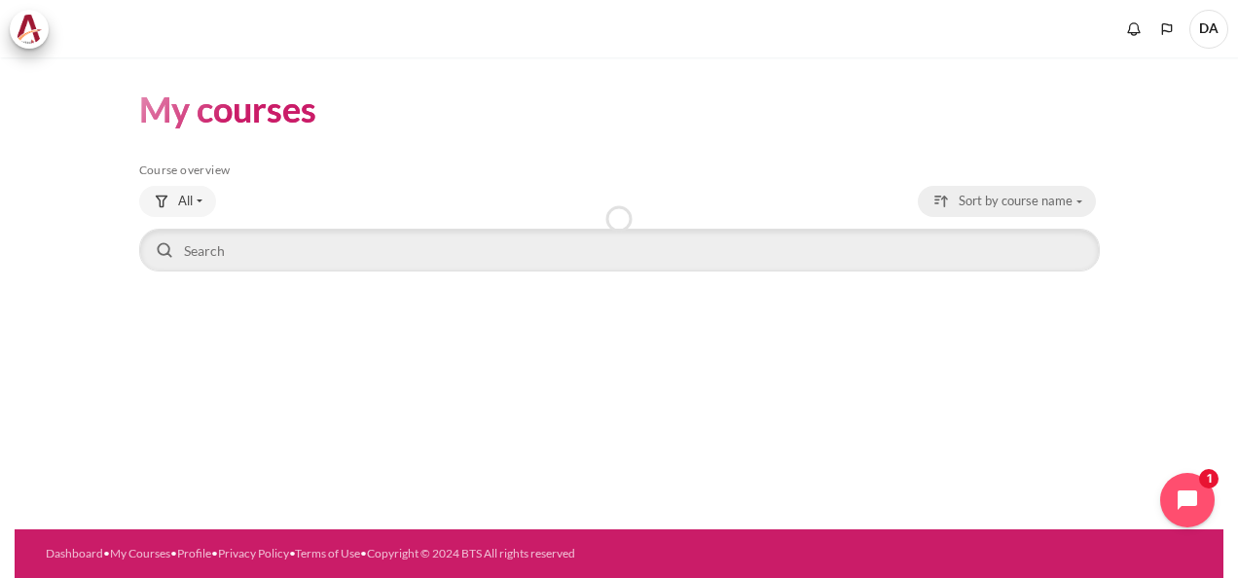
click at [951, 199] on div "Sorting drop-down menu" at bounding box center [941, 201] width 19 height 19
click at [903, 148] on div "My courses Skip Course overview Course overview All All" at bounding box center [619, 180] width 961 height 247
click at [878, 127] on header "My courses" at bounding box center [619, 110] width 961 height 46
click at [967, 206] on span "Sort by course name" at bounding box center [1016, 201] width 114 height 19
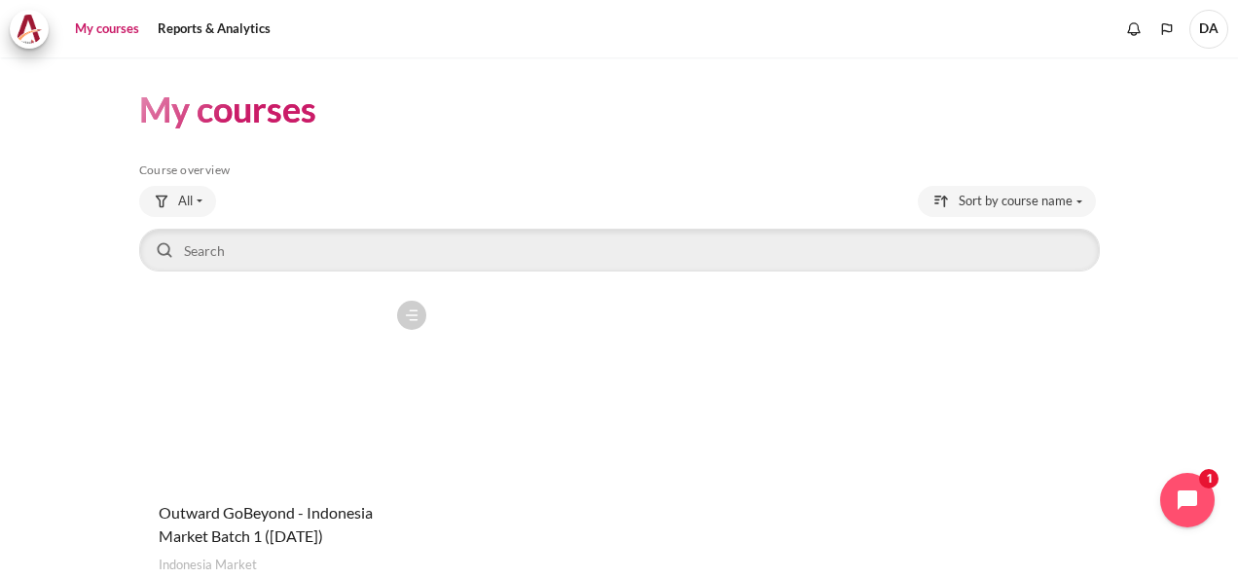
scroll to position [97, 0]
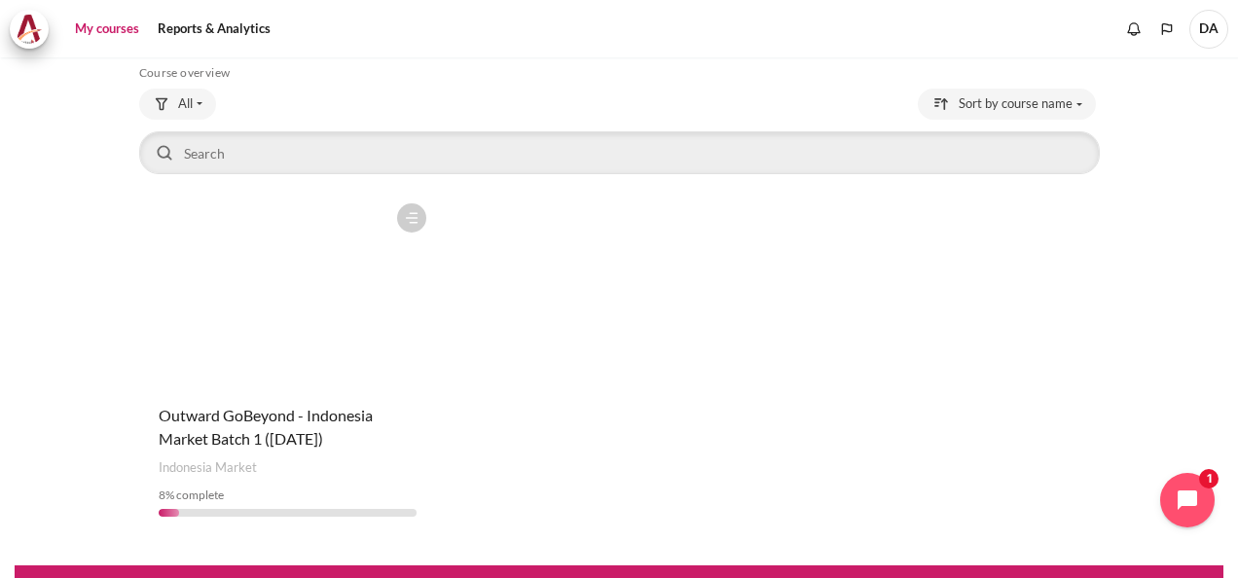
click at [345, 303] on figure "Content" at bounding box center [287, 291] width 297 height 195
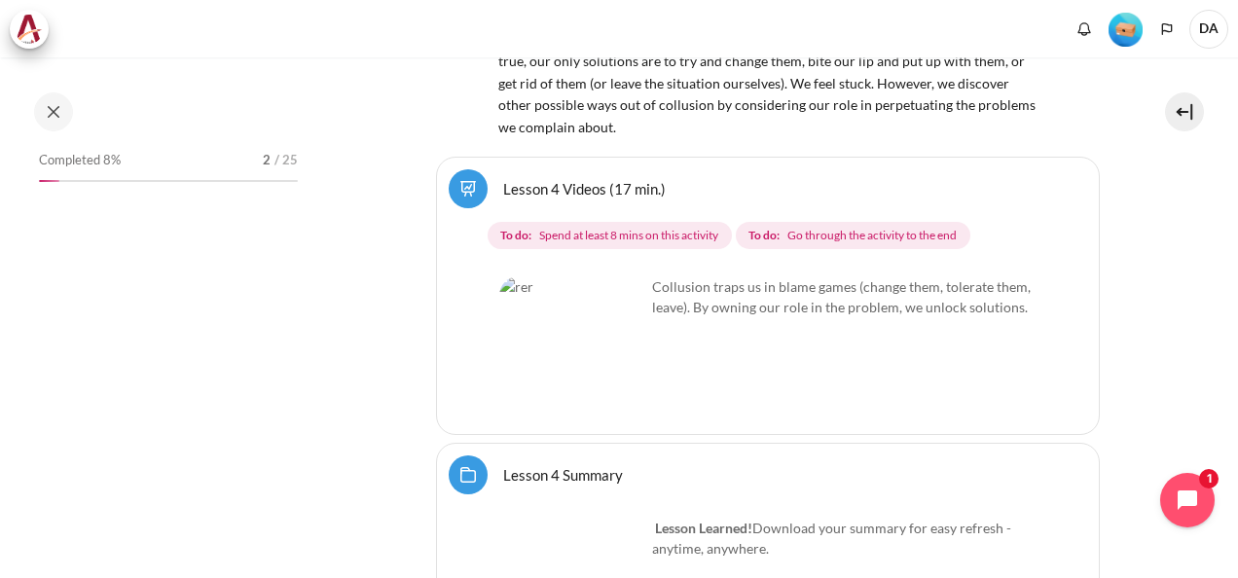
scroll to position [8955, 0]
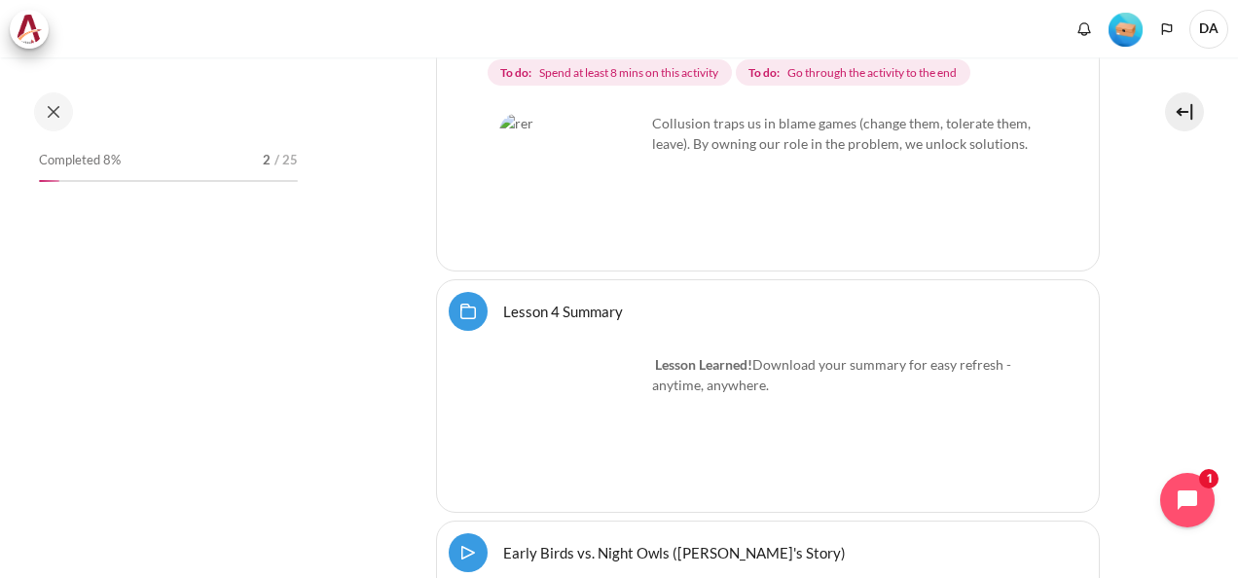
drag, startPoint x: 574, startPoint y: 197, endPoint x: 545, endPoint y: 210, distance: 32.2
click at [545, 302] on link "Lesson 4 Summary Folder" at bounding box center [563, 311] width 120 height 18
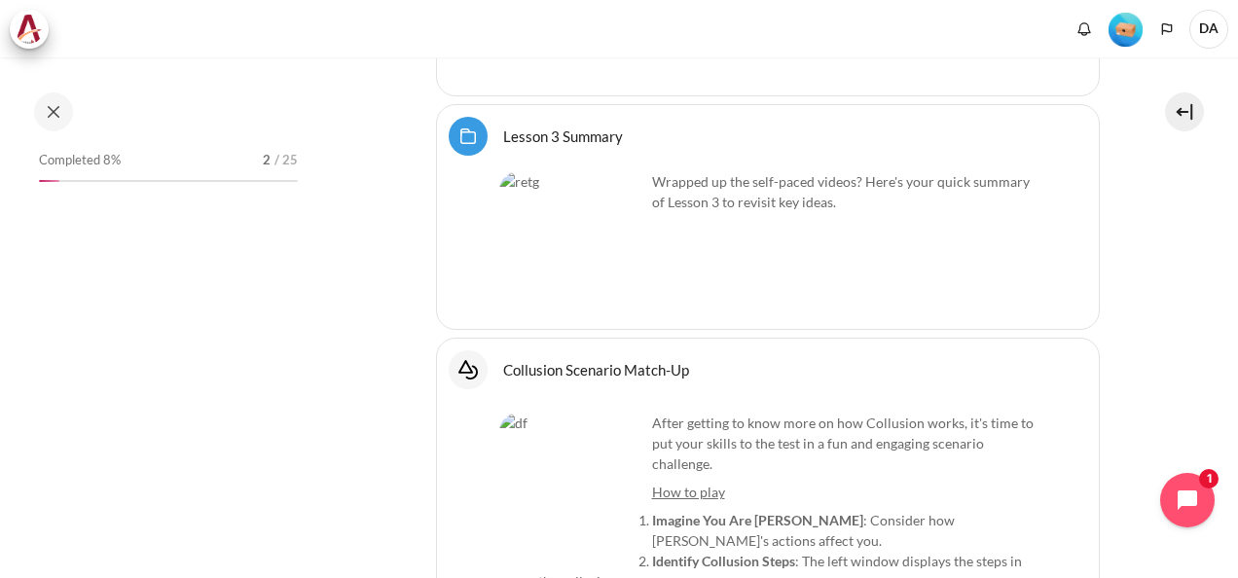
scroll to position [7236, 0]
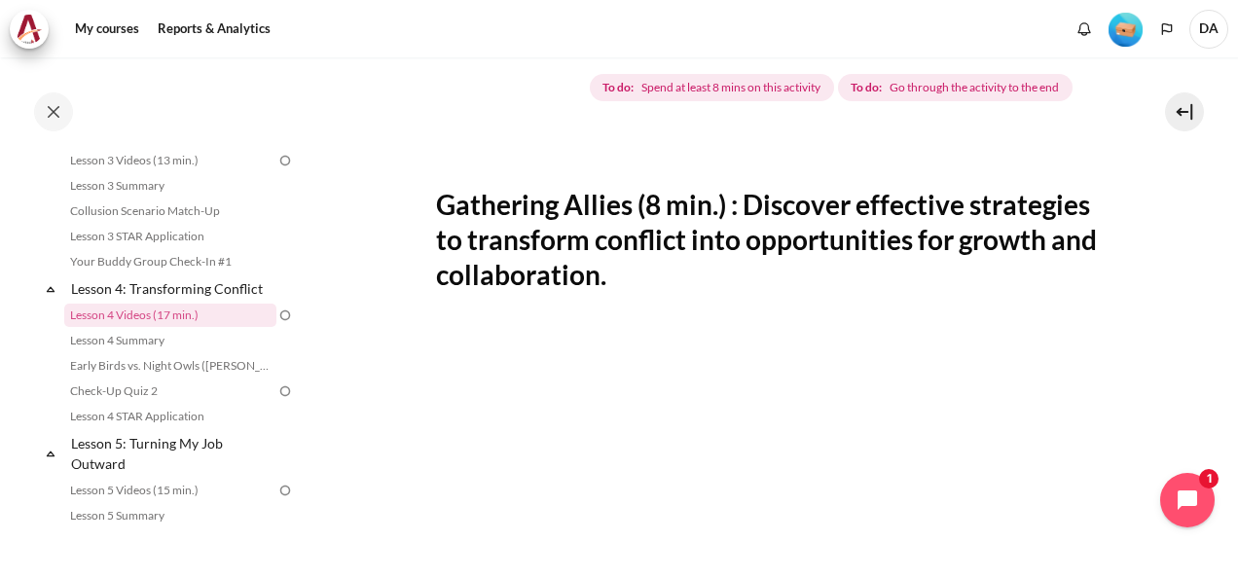
scroll to position [627, 0]
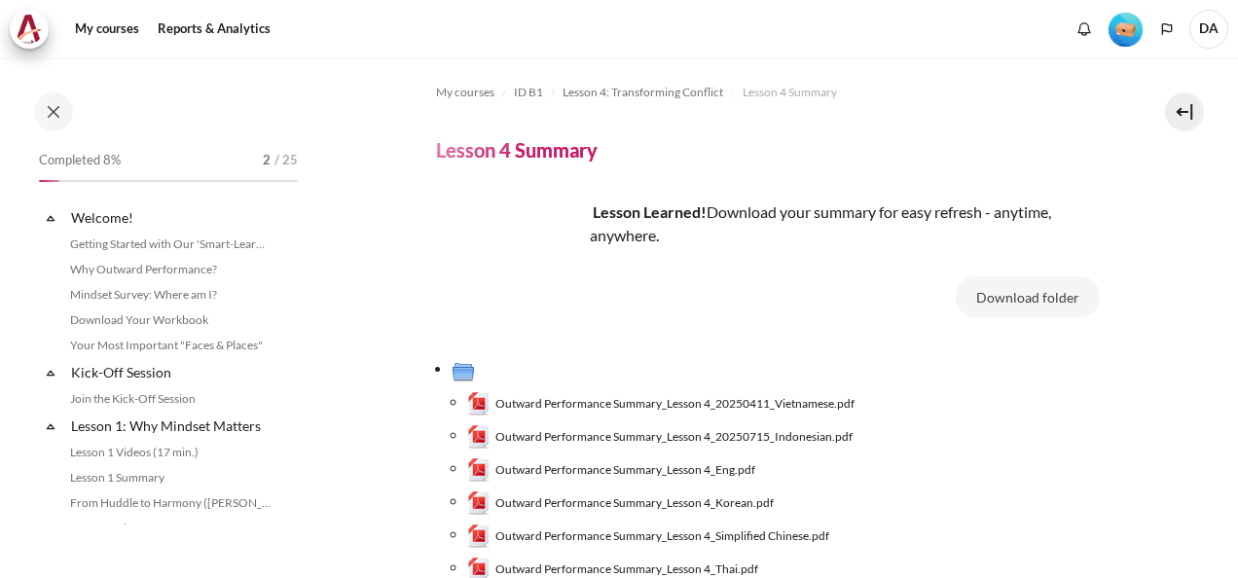
scroll to position [602, 0]
